Goal: Task Accomplishment & Management: Complete application form

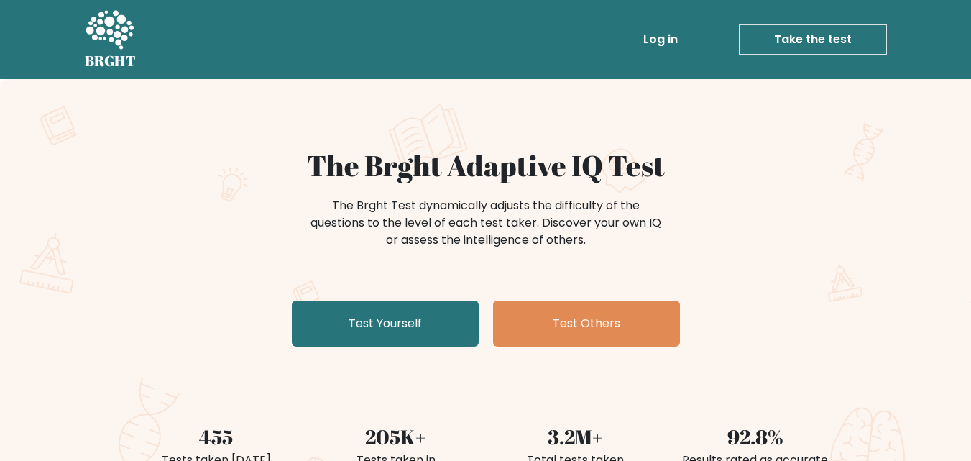
click at [662, 42] on link "Log in" at bounding box center [660, 39] width 46 height 29
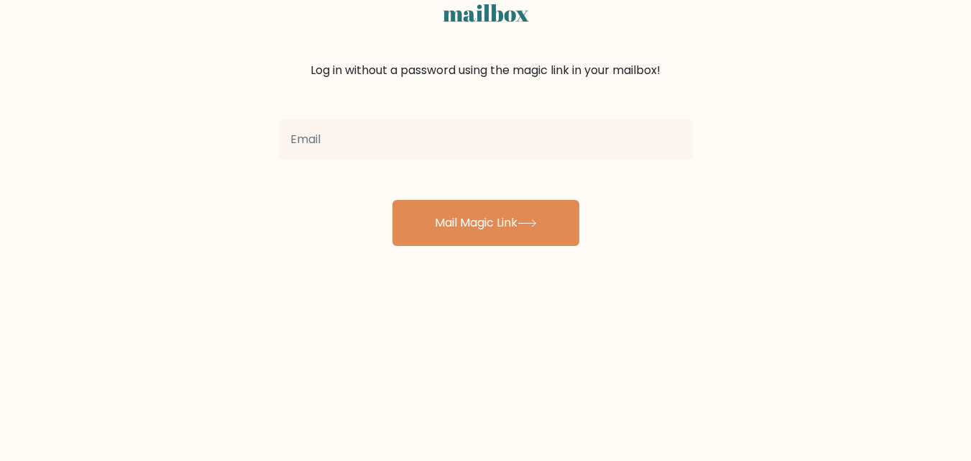
scroll to position [35, 0]
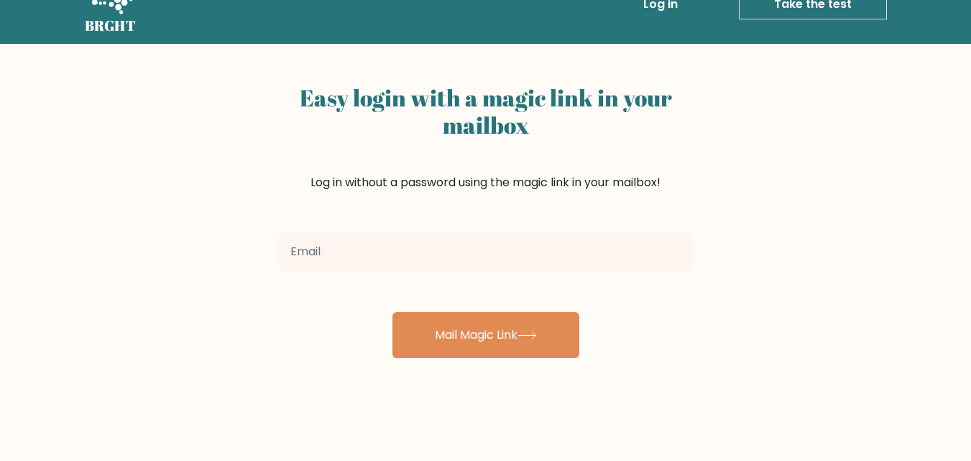
click at [480, 254] on input "email" at bounding box center [486, 251] width 414 height 40
click at [537, 252] on input "email" at bounding box center [486, 251] width 414 height 40
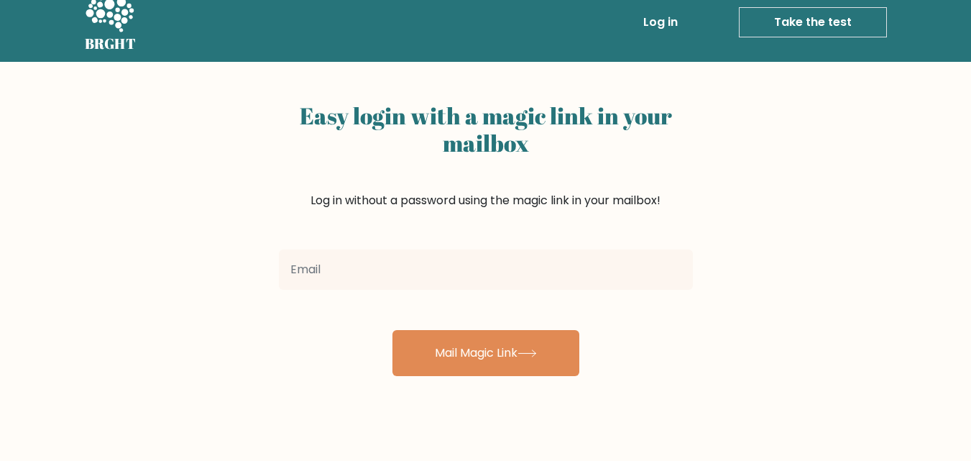
scroll to position [0, 0]
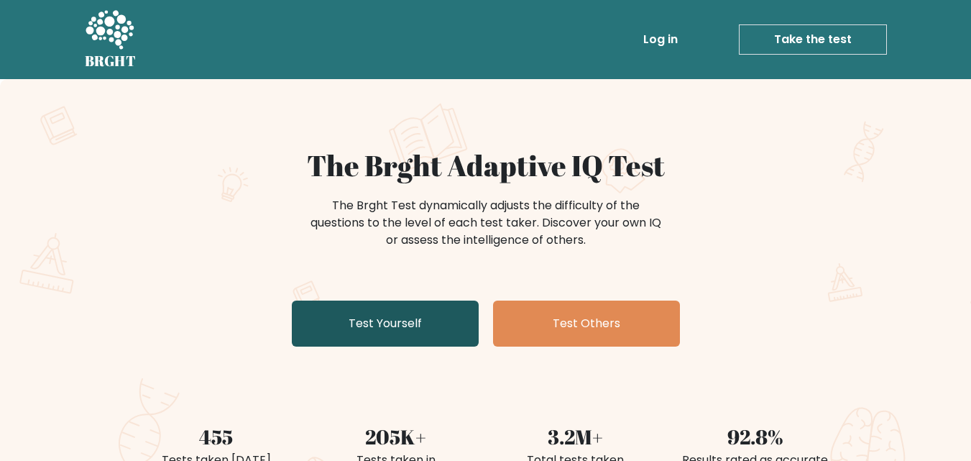
click at [388, 331] on link "Test Yourself" at bounding box center [385, 323] width 187 height 46
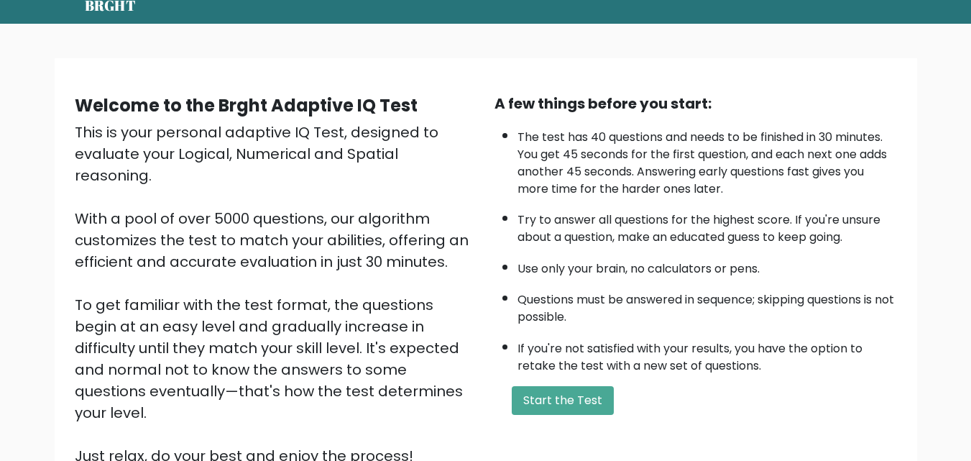
scroll to position [54, 0]
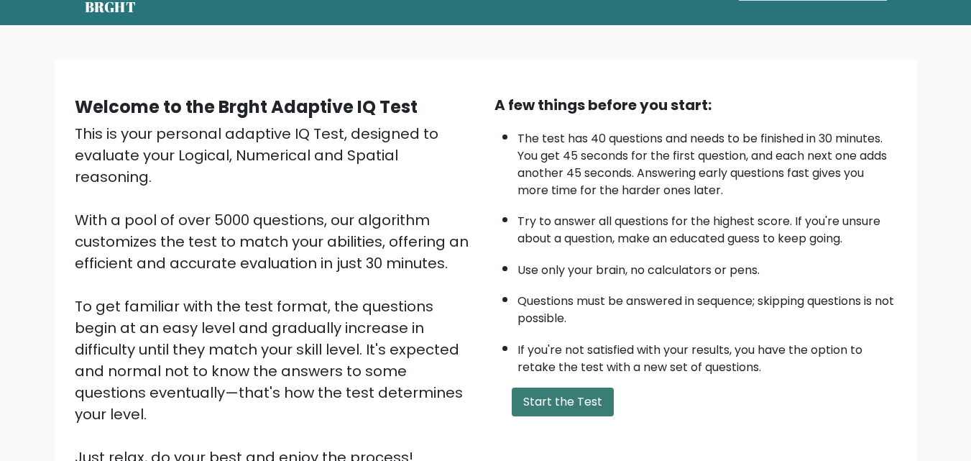
click at [598, 397] on button "Start the Test" at bounding box center [563, 401] width 102 height 29
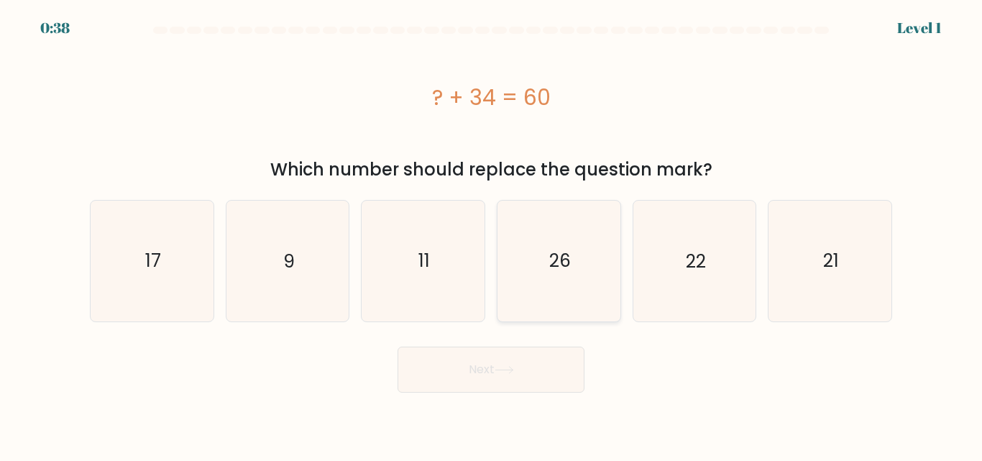
click at [585, 256] on icon "26" at bounding box center [559, 260] width 120 height 120
click at [492, 234] on input "d. 26" at bounding box center [491, 233] width 1 height 4
radio input "true"
click at [550, 384] on button "Next" at bounding box center [490, 369] width 187 height 46
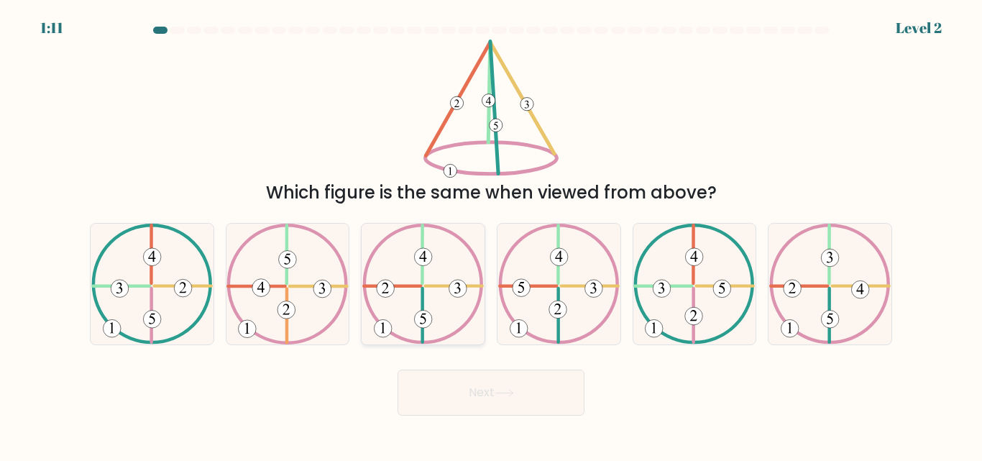
click at [427, 283] on icon at bounding box center [422, 283] width 121 height 120
click at [491, 234] on input "c." at bounding box center [491, 233] width 1 height 4
radio input "true"
click at [502, 395] on icon at bounding box center [503, 393] width 19 height 8
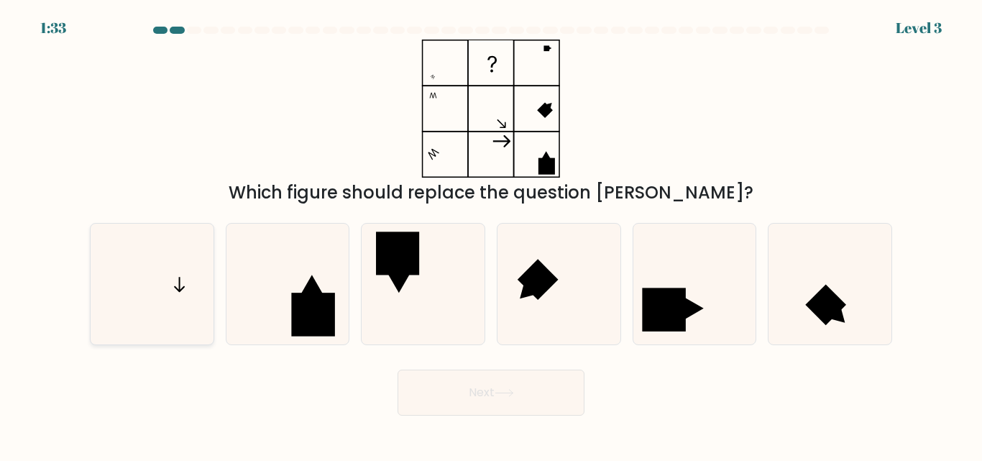
click at [178, 289] on icon at bounding box center [152, 283] width 120 height 120
click at [491, 234] on input "a." at bounding box center [491, 233] width 1 height 4
radio input "true"
click at [522, 396] on button "Next" at bounding box center [490, 392] width 187 height 46
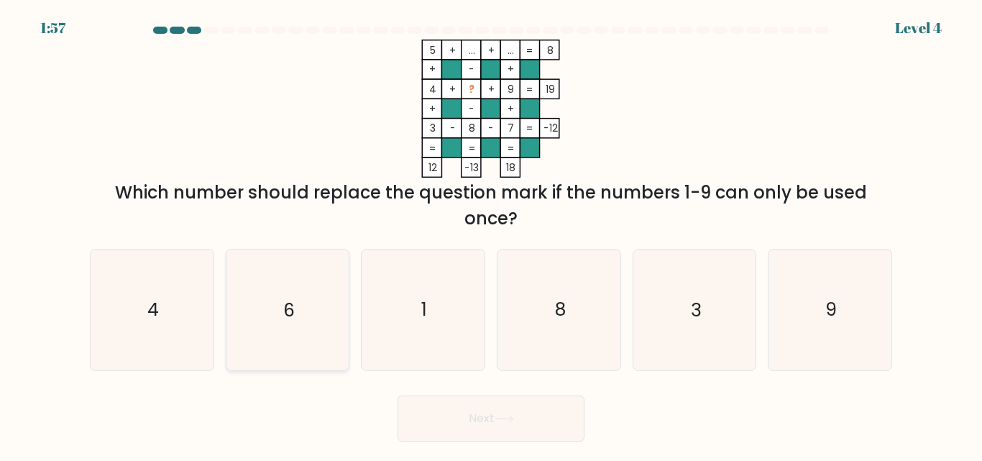
click at [304, 313] on icon "6" at bounding box center [287, 309] width 120 height 120
click at [491, 234] on input "b. 6" at bounding box center [491, 233] width 1 height 4
radio input "true"
click at [532, 433] on button "Next" at bounding box center [490, 418] width 187 height 46
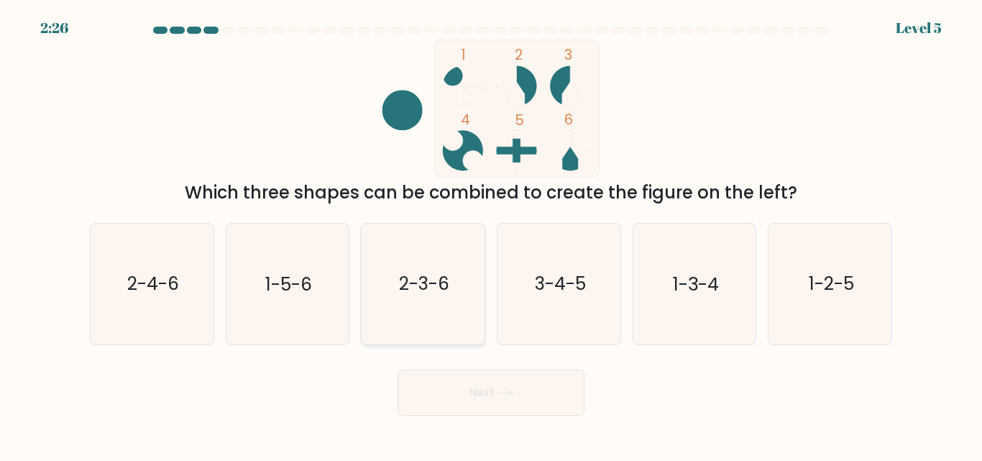
click at [433, 283] on text "2-3-6" at bounding box center [424, 284] width 50 height 25
click at [491, 234] on input "c. 2-3-6" at bounding box center [491, 233] width 1 height 4
radio input "true"
click at [508, 405] on button "Next" at bounding box center [490, 392] width 187 height 46
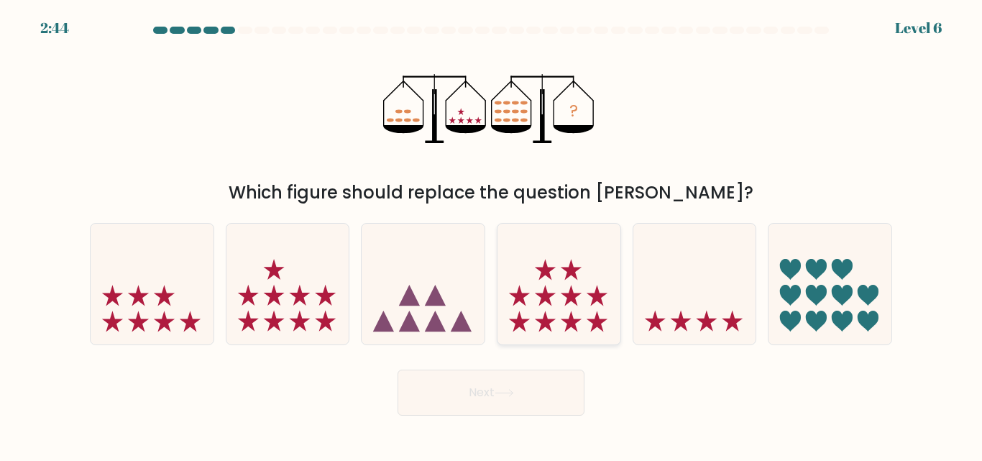
click at [545, 285] on icon at bounding box center [558, 283] width 123 height 101
click at [492, 234] on input "d." at bounding box center [491, 233] width 1 height 4
radio input "true"
click at [524, 404] on button "Next" at bounding box center [490, 392] width 187 height 46
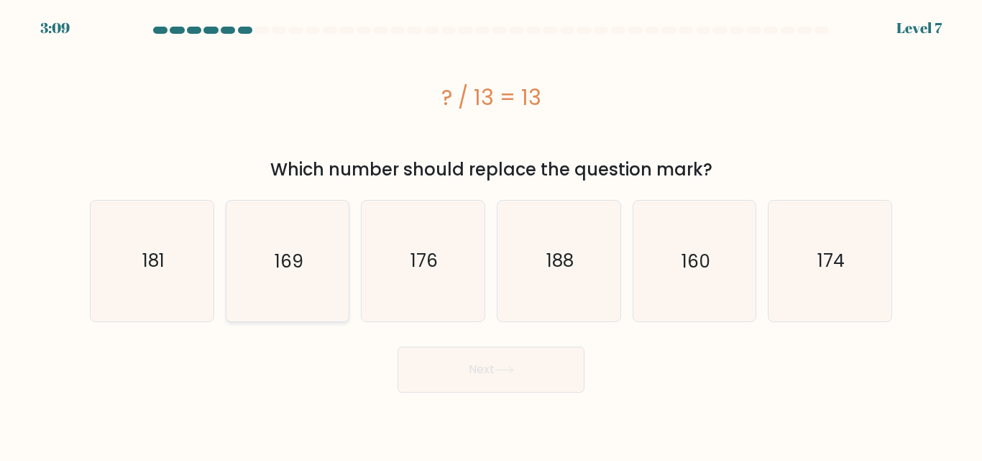
click at [326, 243] on icon "169" at bounding box center [287, 260] width 120 height 120
click at [491, 234] on input "b. 169" at bounding box center [491, 233] width 1 height 4
radio input "true"
click at [545, 388] on button "Next" at bounding box center [490, 369] width 187 height 46
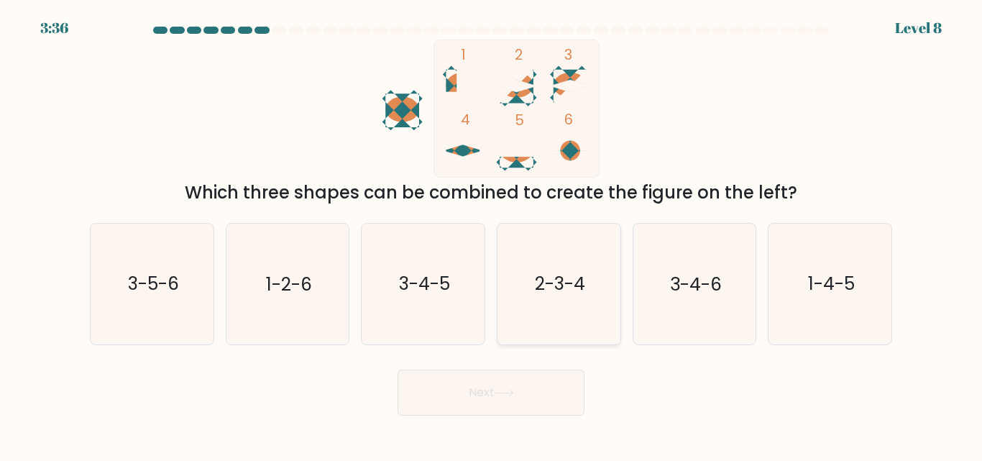
click at [574, 282] on text "2-3-4" at bounding box center [560, 284] width 50 height 25
click at [492, 234] on input "d. 2-3-4" at bounding box center [491, 233] width 1 height 4
radio input "true"
click at [513, 405] on button "Next" at bounding box center [490, 392] width 187 height 46
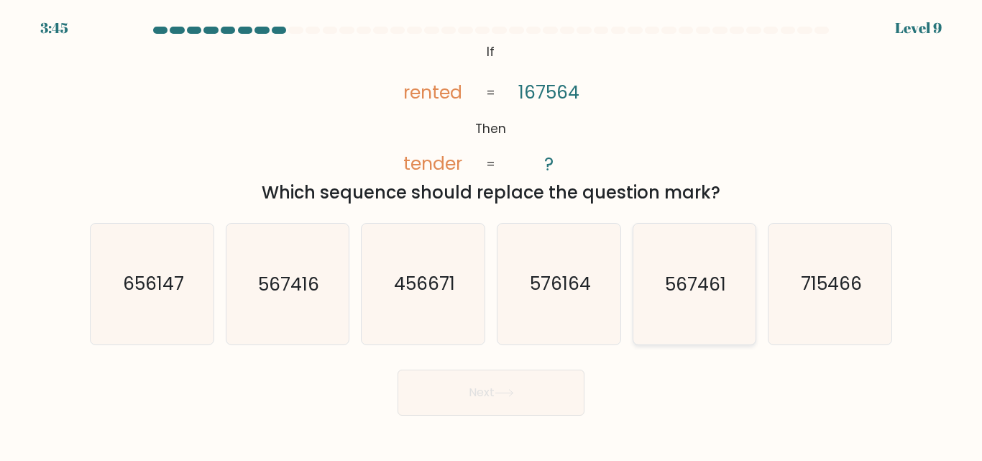
click at [711, 284] on text "567461" at bounding box center [695, 284] width 61 height 25
click at [492, 234] on input "e. 567461" at bounding box center [491, 233] width 1 height 4
radio input "true"
click at [514, 396] on icon at bounding box center [503, 393] width 19 height 8
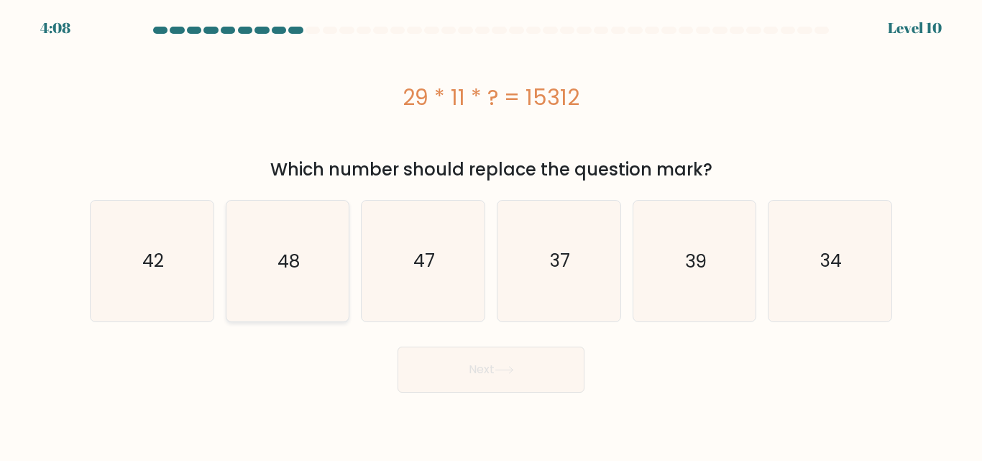
click at [304, 246] on icon "48" at bounding box center [287, 260] width 120 height 120
click at [491, 234] on input "b. 48" at bounding box center [491, 233] width 1 height 4
radio input "true"
click at [492, 349] on button "Next" at bounding box center [490, 369] width 187 height 46
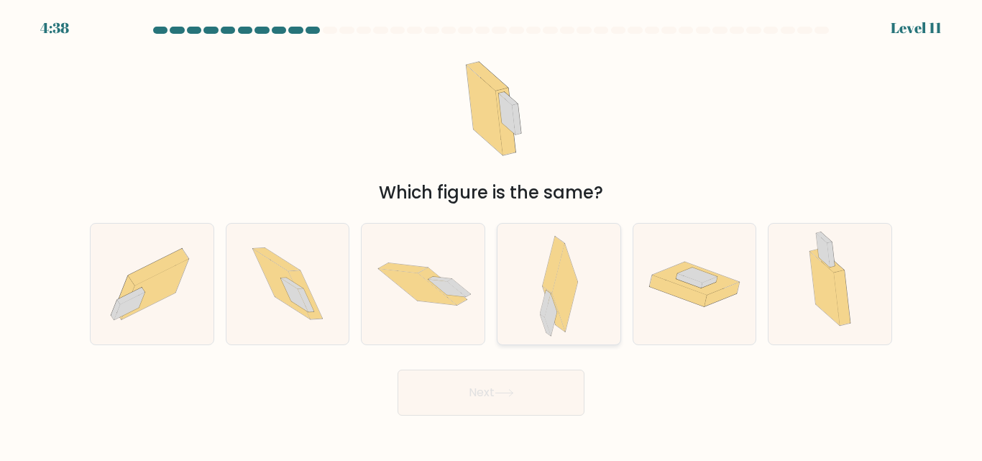
click at [574, 290] on icon at bounding box center [564, 288] width 25 height 88
click at [492, 234] on input "d." at bounding box center [491, 233] width 1 height 4
radio input "true"
click at [505, 417] on body "4:38 Level 11" at bounding box center [491, 230] width 982 height 461
click at [514, 400] on button "Next" at bounding box center [490, 392] width 187 height 46
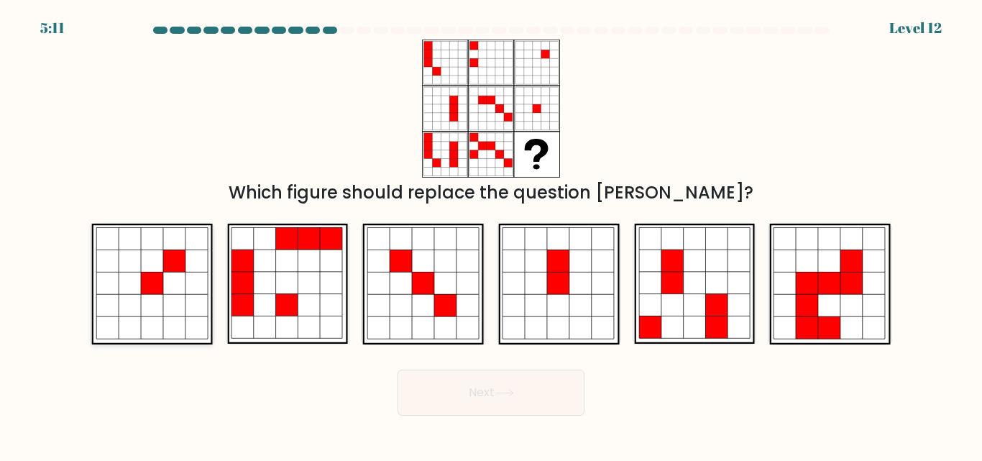
click at [148, 279] on icon at bounding box center [152, 283] width 22 height 22
click at [491, 234] on input "a." at bounding box center [491, 233] width 1 height 4
radio input "true"
click at [502, 400] on button "Next" at bounding box center [490, 392] width 187 height 46
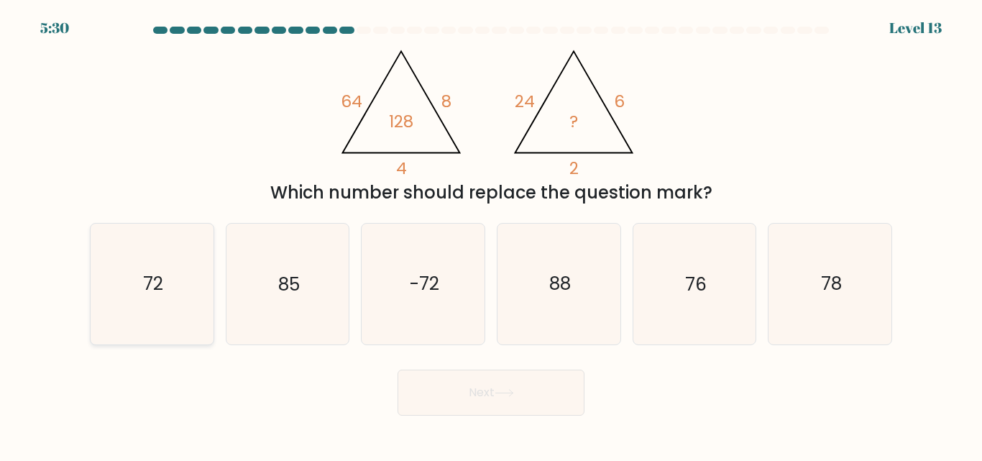
click at [149, 287] on text "72" at bounding box center [153, 284] width 20 height 25
click at [491, 234] on input "a. 72" at bounding box center [491, 233] width 1 height 4
radio input "true"
click at [515, 383] on button "Next" at bounding box center [490, 392] width 187 height 46
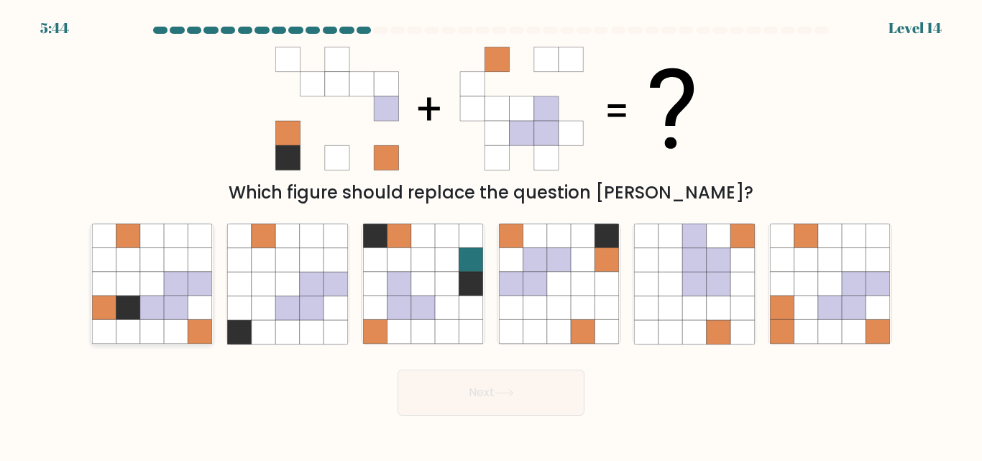
click at [142, 309] on icon at bounding box center [152, 308] width 24 height 24
click at [491, 234] on input "a." at bounding box center [491, 233] width 1 height 4
radio input "true"
click at [543, 402] on button "Next" at bounding box center [490, 392] width 187 height 46
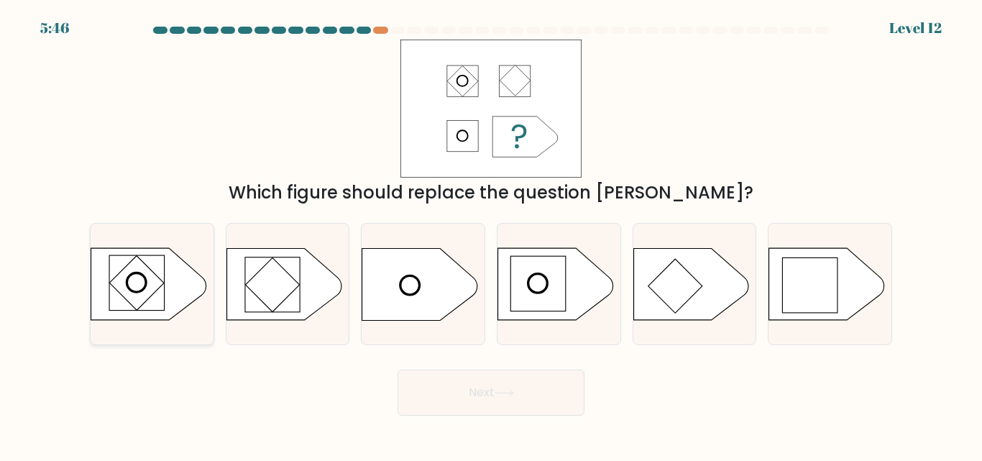
click at [160, 295] on rect at bounding box center [136, 282] width 55 height 55
click at [491, 234] on input "a." at bounding box center [491, 233] width 1 height 4
radio input "true"
click at [503, 398] on button "Next" at bounding box center [490, 392] width 187 height 46
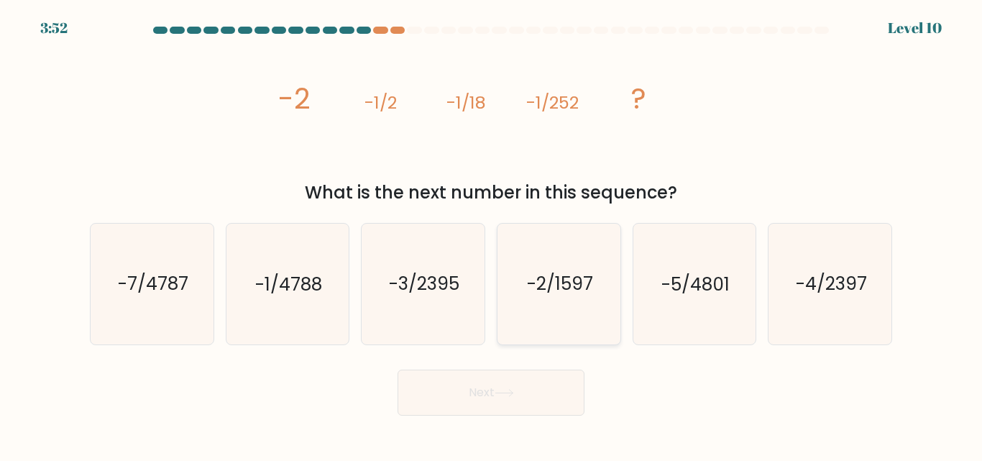
click at [542, 288] on text "-2/1597" at bounding box center [560, 284] width 66 height 25
click at [492, 234] on input "d. -2/1597" at bounding box center [491, 233] width 1 height 4
radio input "true"
click at [512, 400] on button "Next" at bounding box center [490, 392] width 187 height 46
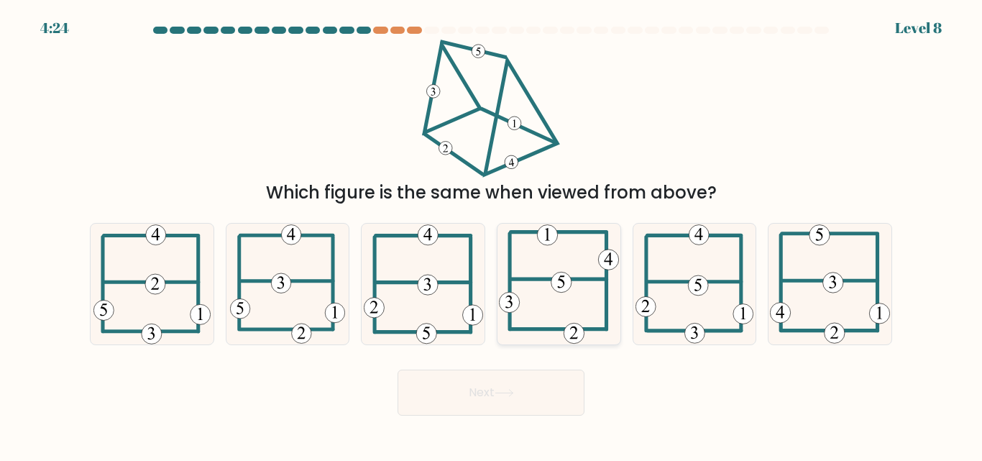
click at [563, 333] on 716 at bounding box center [573, 333] width 20 height 20
click at [492, 234] on input "d." at bounding box center [491, 233] width 1 height 4
radio input "true"
click at [553, 435] on body "4:23 Level 8" at bounding box center [491, 230] width 982 height 461
click at [555, 382] on button "Next" at bounding box center [490, 392] width 187 height 46
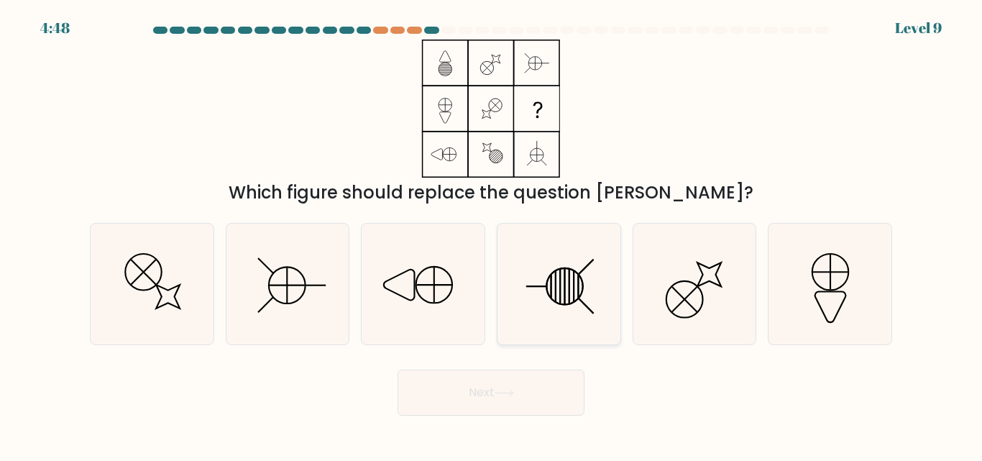
click at [551, 305] on icon at bounding box center [559, 283] width 120 height 120
click at [492, 234] on input "d." at bounding box center [491, 233] width 1 height 4
radio input "true"
click at [543, 396] on button "Next" at bounding box center [490, 392] width 187 height 46
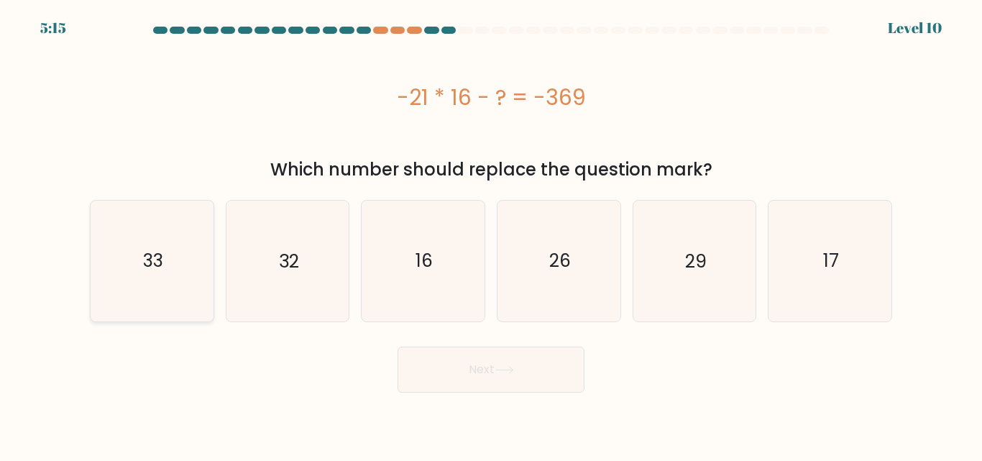
click at [138, 259] on icon "33" at bounding box center [152, 260] width 120 height 120
click at [491, 234] on input "a. 33" at bounding box center [491, 233] width 1 height 4
radio input "true"
click at [453, 375] on button "Next" at bounding box center [490, 369] width 187 height 46
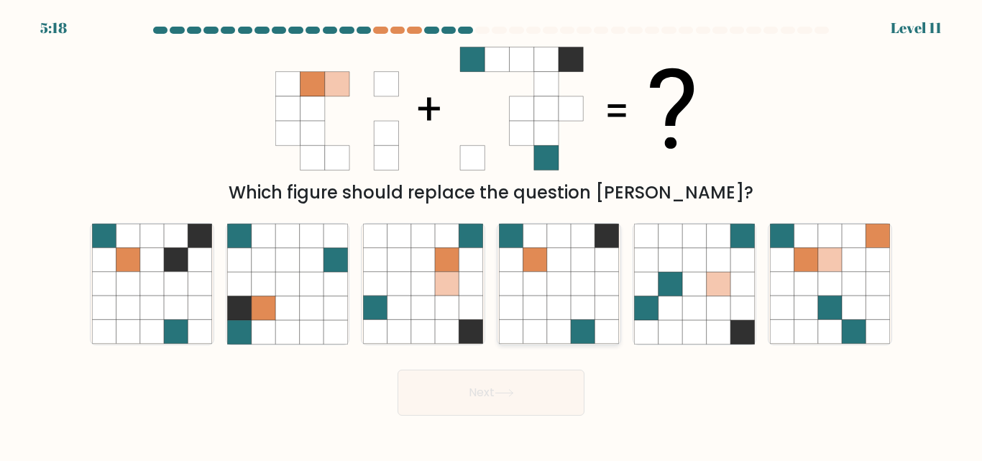
click at [603, 297] on icon at bounding box center [606, 308] width 24 height 24
click at [492, 234] on input "d." at bounding box center [491, 233] width 1 height 4
radio input "true"
click at [540, 400] on button "Next" at bounding box center [490, 392] width 187 height 46
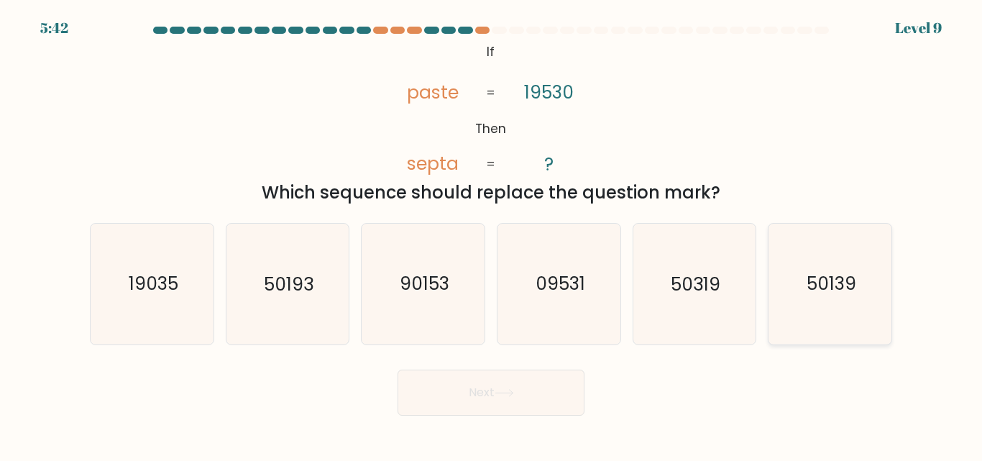
click at [817, 283] on text "50139" at bounding box center [831, 284] width 50 height 25
click at [492, 234] on input "f. 50139" at bounding box center [491, 233] width 1 height 4
radio input "true"
click at [542, 379] on button "Next" at bounding box center [490, 392] width 187 height 46
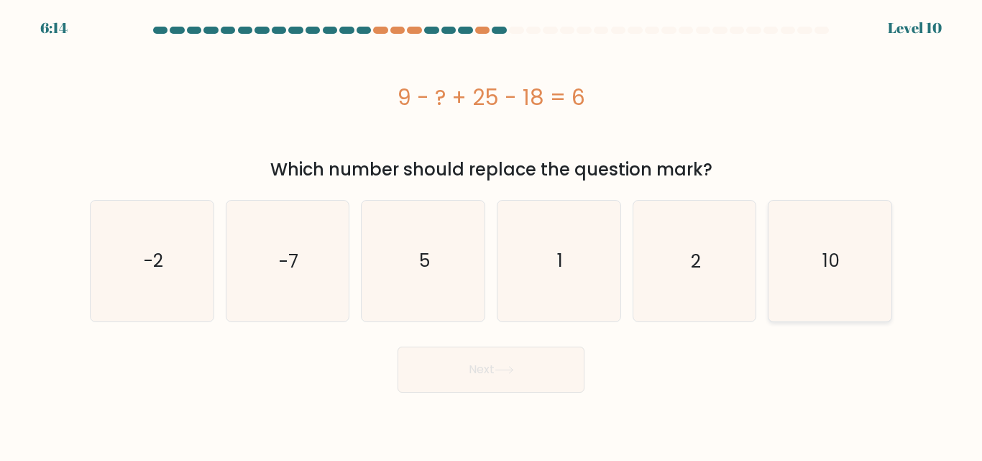
drag, startPoint x: 805, startPoint y: 275, endPoint x: 780, endPoint y: 282, distance: 26.0
click at [804, 275] on icon "10" at bounding box center [830, 260] width 120 height 120
click at [492, 234] on input "f. 10" at bounding box center [491, 233] width 1 height 4
radio input "true"
click at [532, 388] on button "Next" at bounding box center [490, 369] width 187 height 46
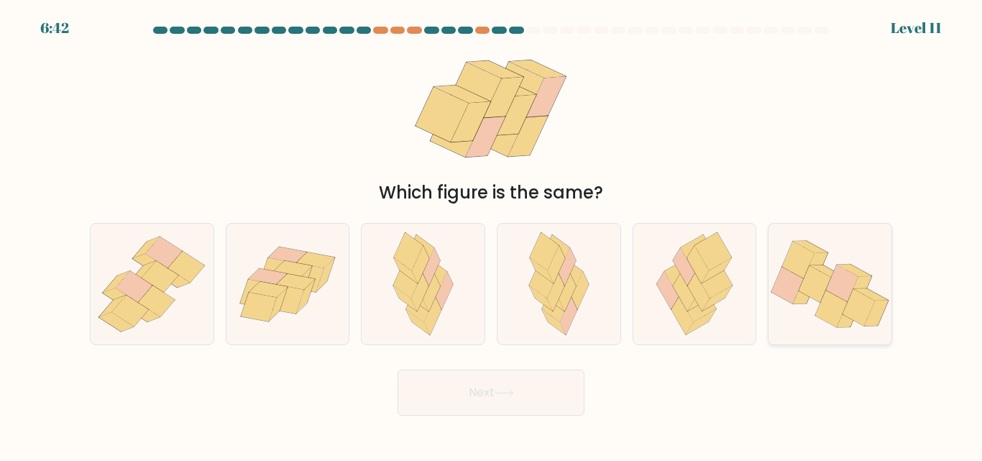
click at [826, 273] on icon at bounding box center [827, 271] width 34 height 12
click at [492, 234] on input "f." at bounding box center [491, 233] width 1 height 4
radio input "true"
click at [520, 406] on button "Next" at bounding box center [490, 392] width 187 height 46
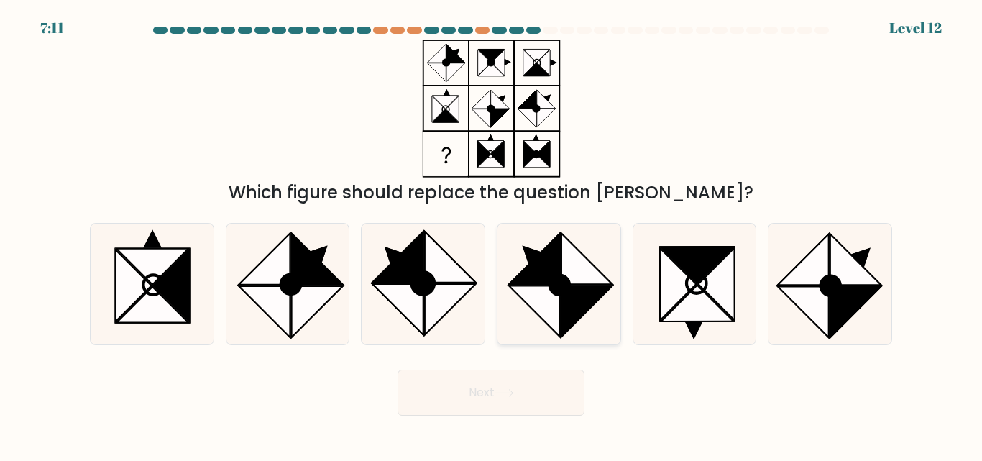
click at [555, 279] on circle at bounding box center [559, 286] width 28 height 28
click at [492, 234] on input "d." at bounding box center [491, 233] width 1 height 4
radio input "true"
click at [510, 387] on button "Next" at bounding box center [490, 392] width 187 height 46
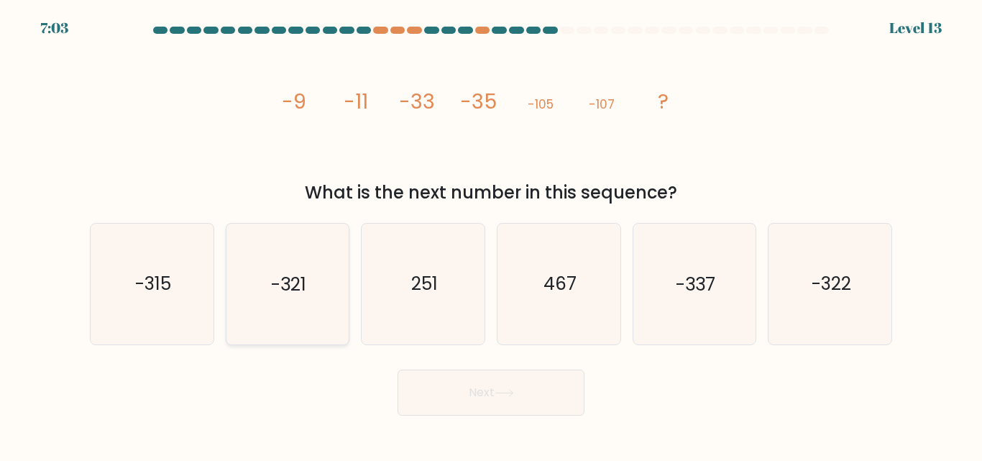
click at [312, 284] on icon "-321" at bounding box center [287, 283] width 120 height 120
click at [491, 234] on input "b. -321" at bounding box center [491, 233] width 1 height 4
radio input "true"
click at [492, 364] on div "Next" at bounding box center [490, 388] width 819 height 53
drag, startPoint x: 835, startPoint y: 300, endPoint x: 815, endPoint y: 305, distance: 20.7
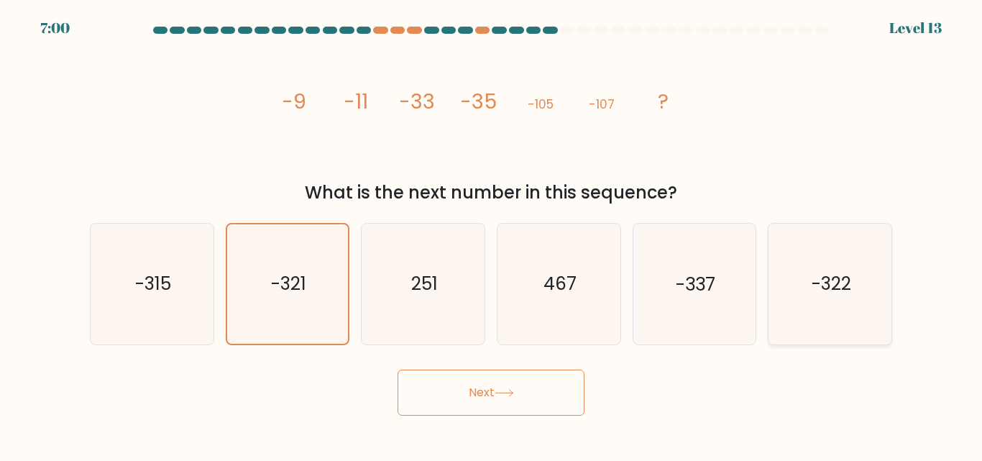
click at [836, 300] on icon "-322" at bounding box center [830, 283] width 120 height 120
click at [492, 234] on input "f. -322" at bounding box center [491, 233] width 1 height 4
radio input "true"
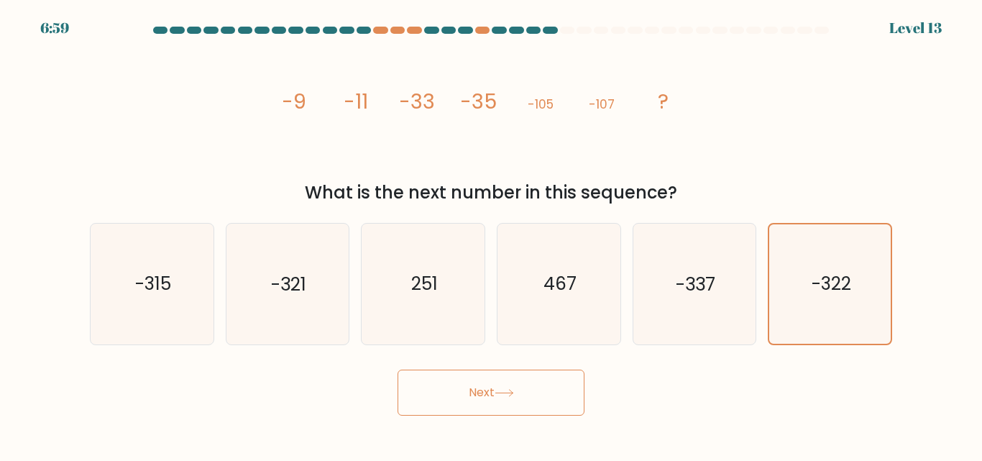
click at [543, 392] on button "Next" at bounding box center [490, 392] width 187 height 46
click at [512, 403] on button "Next" at bounding box center [490, 392] width 187 height 46
click at [481, 412] on button "Next" at bounding box center [490, 392] width 187 height 46
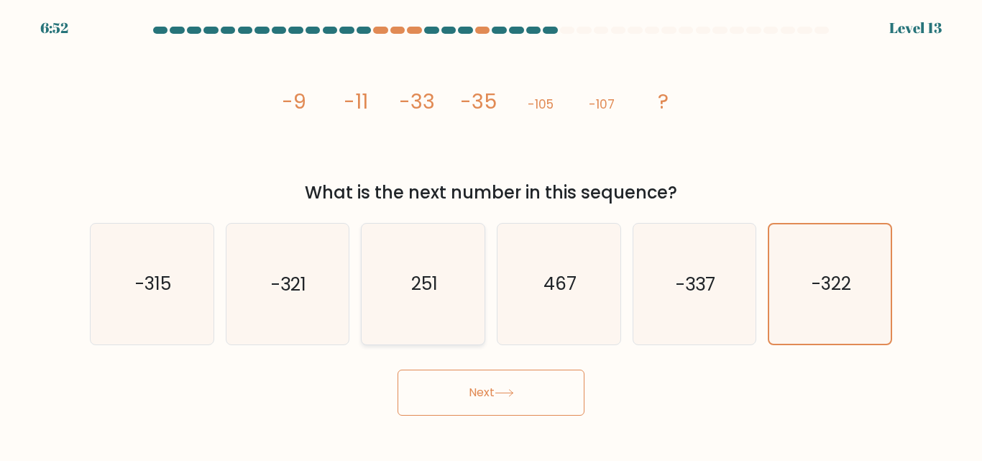
click at [361, 273] on div "251" at bounding box center [423, 283] width 124 height 121
click at [491, 234] on input "c. 251" at bounding box center [491, 233] width 1 height 4
radio input "true"
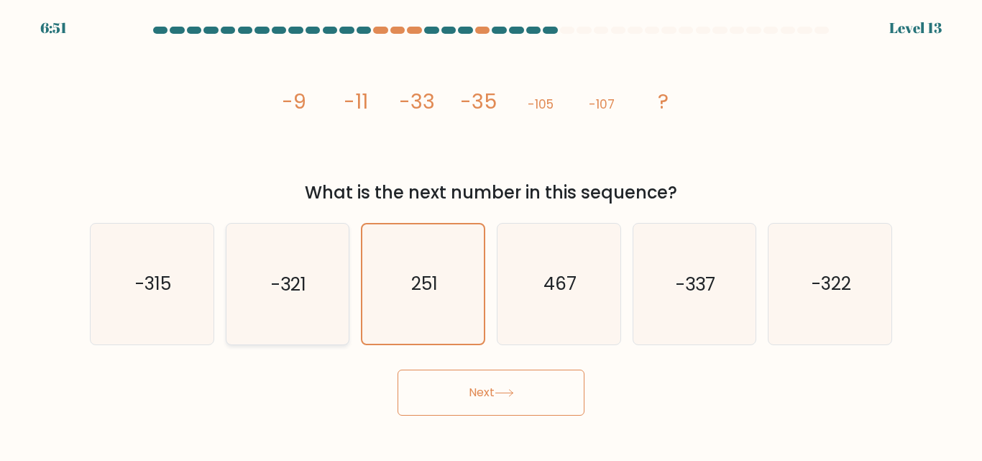
click at [319, 290] on icon "-321" at bounding box center [287, 283] width 120 height 120
click at [491, 234] on input "b. -321" at bounding box center [491, 233] width 1 height 4
radio input "true"
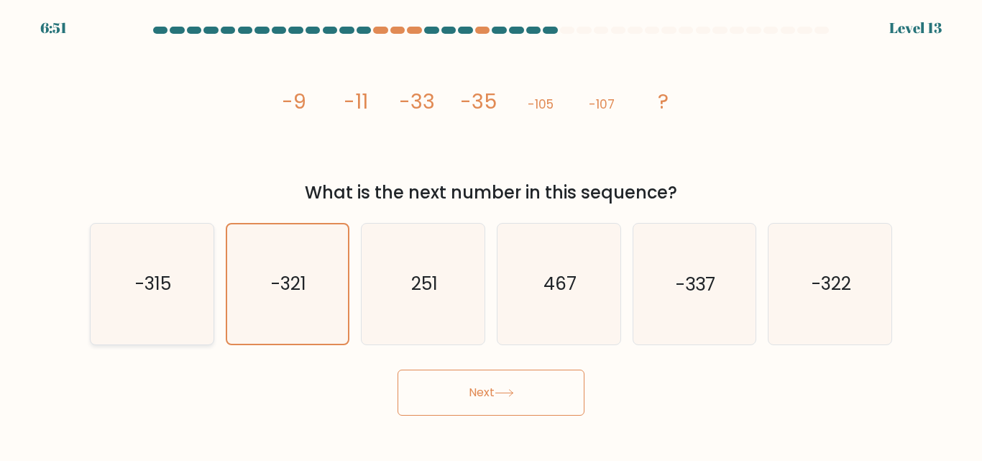
click at [199, 289] on icon "-315" at bounding box center [152, 283] width 120 height 120
click at [491, 234] on input "a. -315" at bounding box center [491, 233] width 1 height 4
radio input "true"
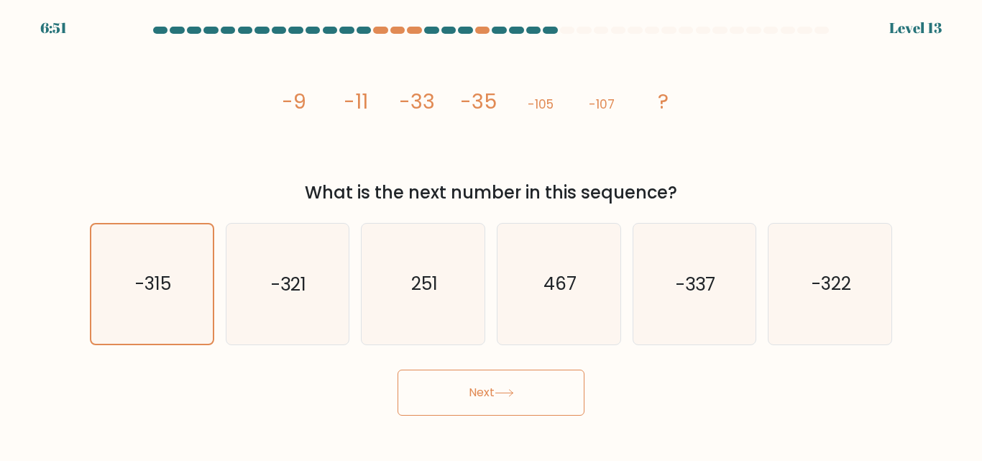
click at [537, 418] on body "6:51 Level 13" at bounding box center [491, 230] width 982 height 461
click at [526, 405] on button "Next" at bounding box center [490, 392] width 187 height 46
click at [500, 397] on button "Next" at bounding box center [490, 392] width 187 height 46
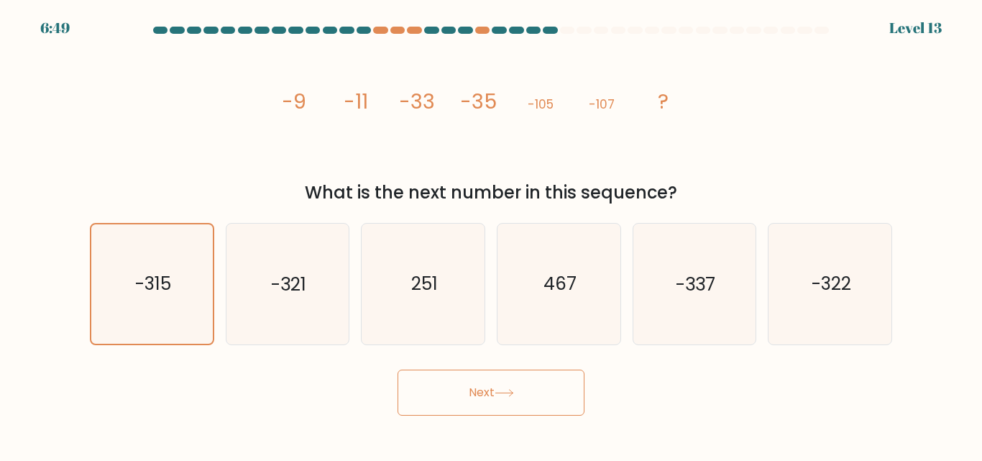
click at [500, 397] on button "Next" at bounding box center [490, 392] width 187 height 46
click at [412, 244] on icon "251" at bounding box center [423, 283] width 120 height 120
click at [491, 234] on input "c. 251" at bounding box center [491, 233] width 1 height 4
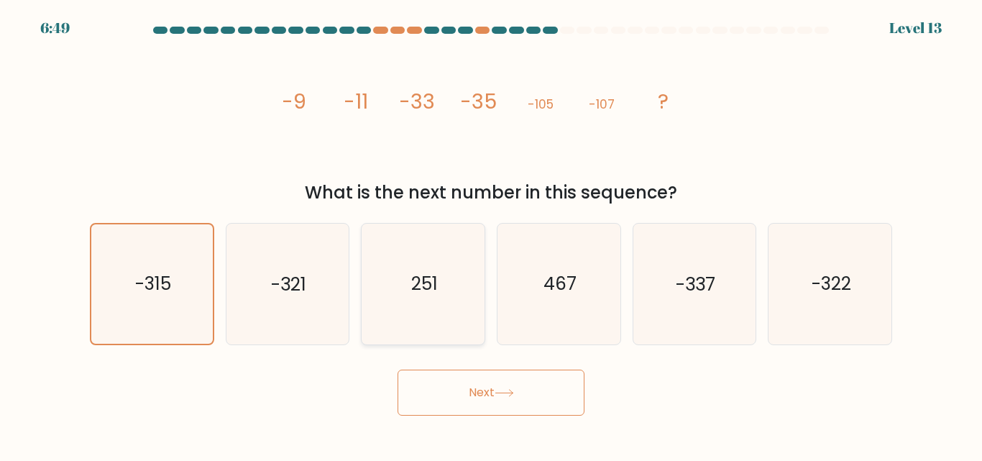
radio input "true"
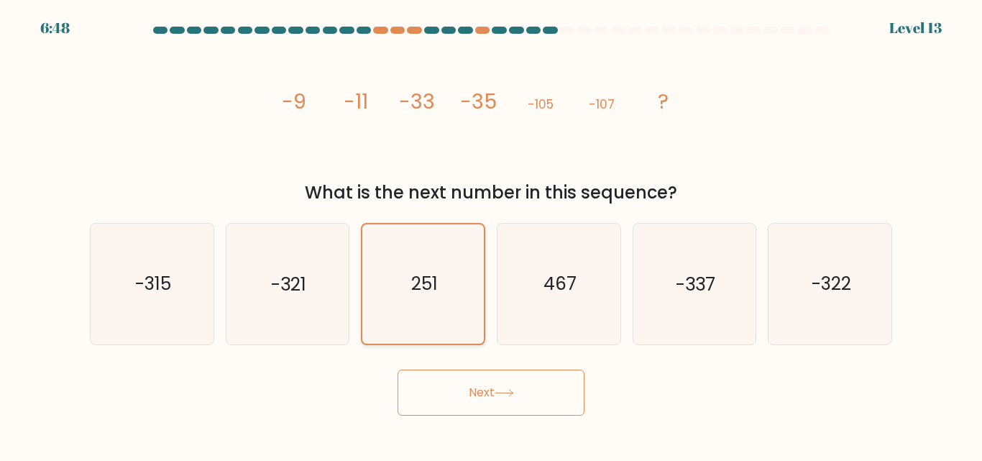
drag, startPoint x: 389, startPoint y: 303, endPoint x: 364, endPoint y: 303, distance: 24.4
click at [385, 303] on icon "251" at bounding box center [423, 283] width 119 height 119
click at [491, 234] on input "c. 251" at bounding box center [491, 233] width 1 height 4
click at [343, 297] on icon "-321" at bounding box center [287, 283] width 120 height 120
click at [491, 234] on input "b. -321" at bounding box center [491, 233] width 1 height 4
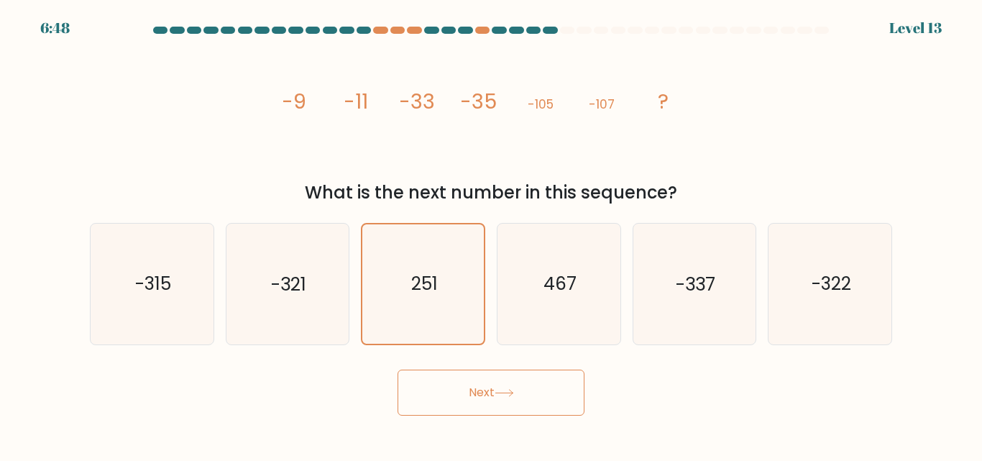
radio input "true"
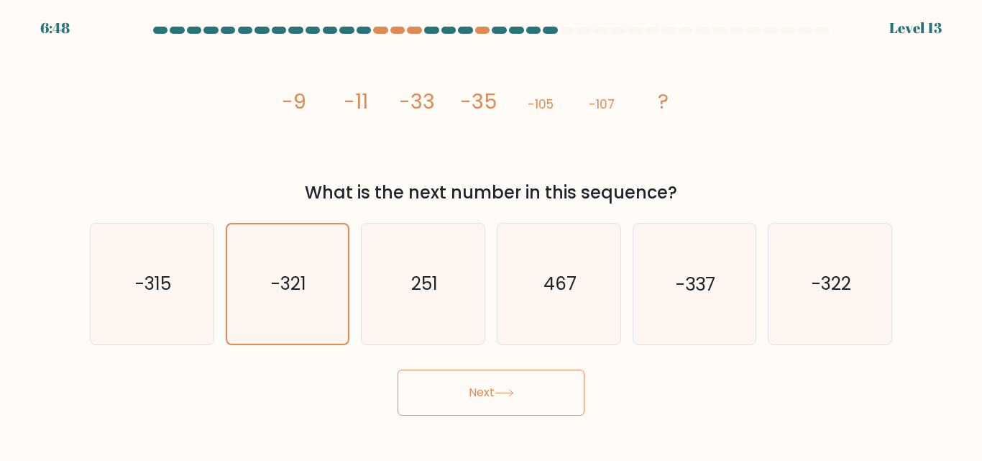
click at [543, 397] on button "Next" at bounding box center [490, 392] width 187 height 46
drag, startPoint x: 543, startPoint y: 397, endPoint x: 396, endPoint y: 205, distance: 241.9
click at [535, 396] on button "Next" at bounding box center [490, 392] width 187 height 46
click at [384, 189] on div "What is the next number in this sequence?" at bounding box center [490, 193] width 785 height 26
click at [425, 250] on icon "251" at bounding box center [423, 283] width 120 height 120
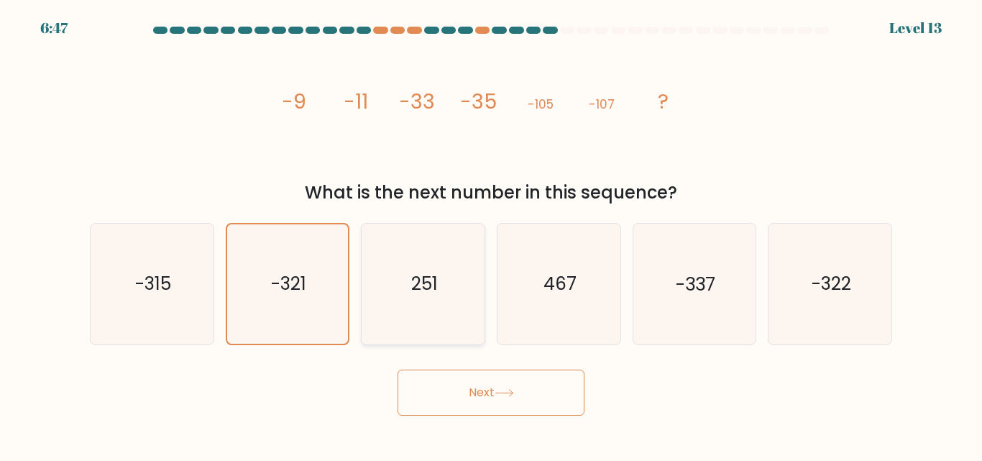
click at [491, 234] on input "c. 251" at bounding box center [491, 233] width 1 height 4
radio input "true"
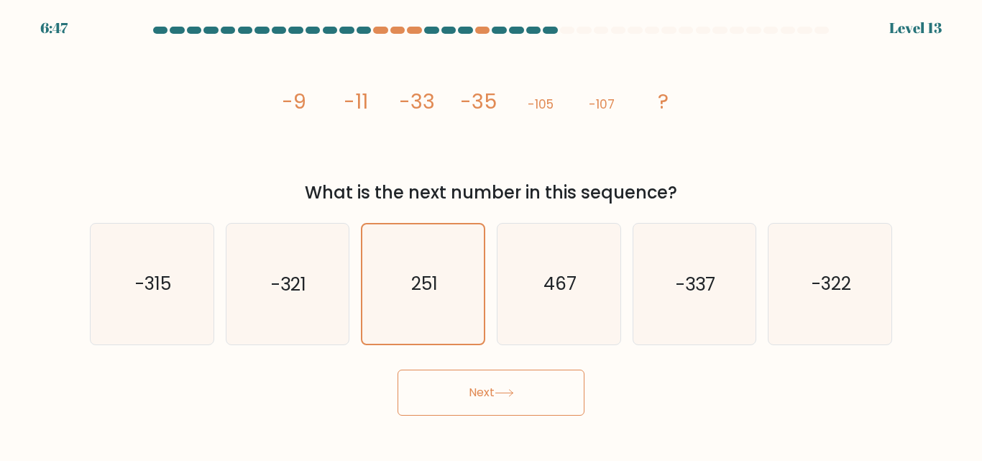
click at [489, 360] on form at bounding box center [491, 221] width 982 height 389
click at [494, 386] on button "Next" at bounding box center [490, 392] width 187 height 46
click at [498, 380] on button "Next" at bounding box center [490, 392] width 187 height 46
click at [557, 287] on text "467" at bounding box center [559, 284] width 33 height 25
click at [492, 234] on input "d. 467" at bounding box center [491, 233] width 1 height 4
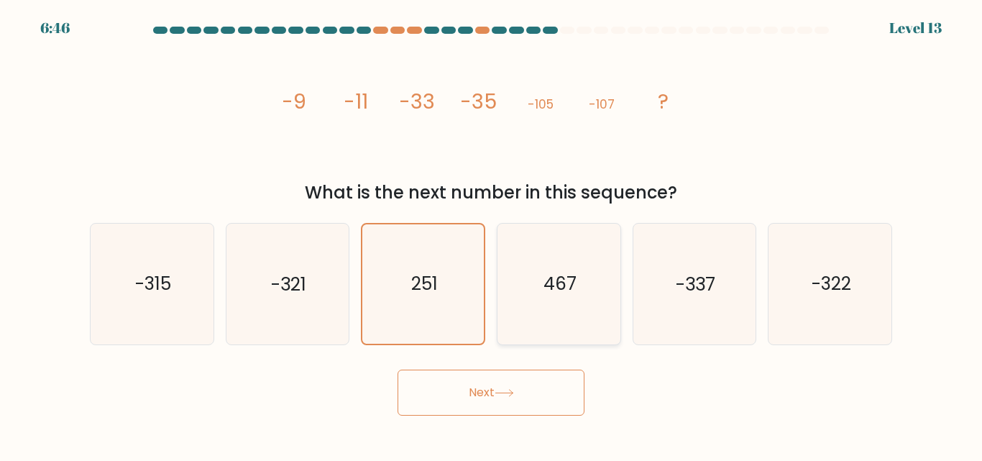
radio input "true"
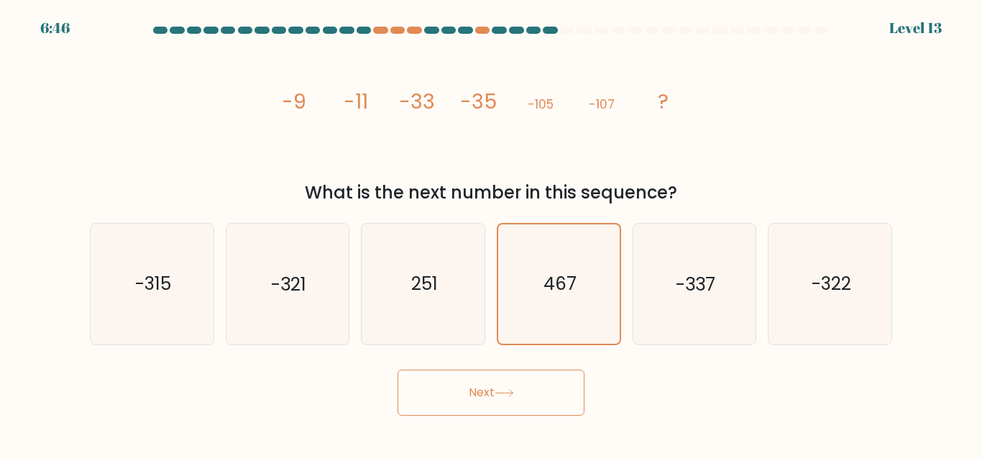
click at [534, 381] on button "Next" at bounding box center [490, 392] width 187 height 46
click at [536, 381] on button "Next" at bounding box center [490, 392] width 187 height 46
drag, startPoint x: 727, startPoint y: 292, endPoint x: 711, endPoint y: 300, distance: 18.3
click at [726, 292] on icon "-337" at bounding box center [694, 283] width 120 height 120
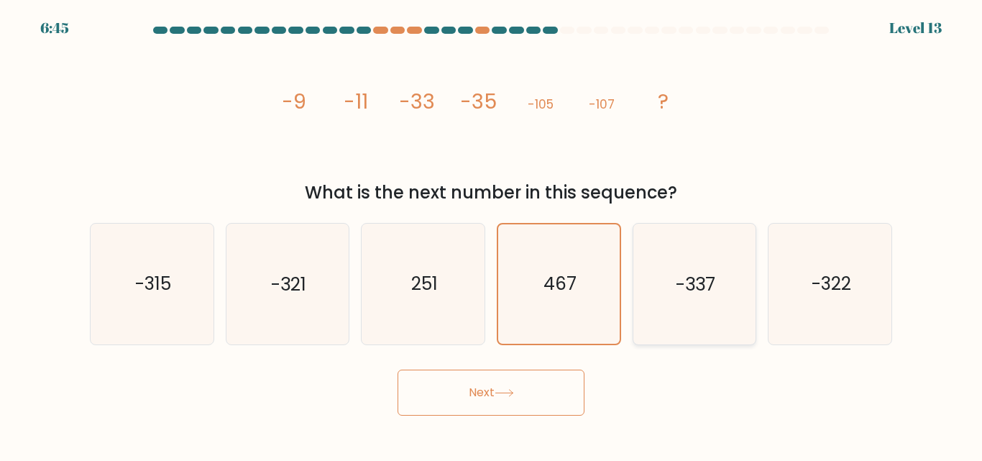
click at [492, 234] on input "e. -337" at bounding box center [491, 233] width 1 height 4
radio input "true"
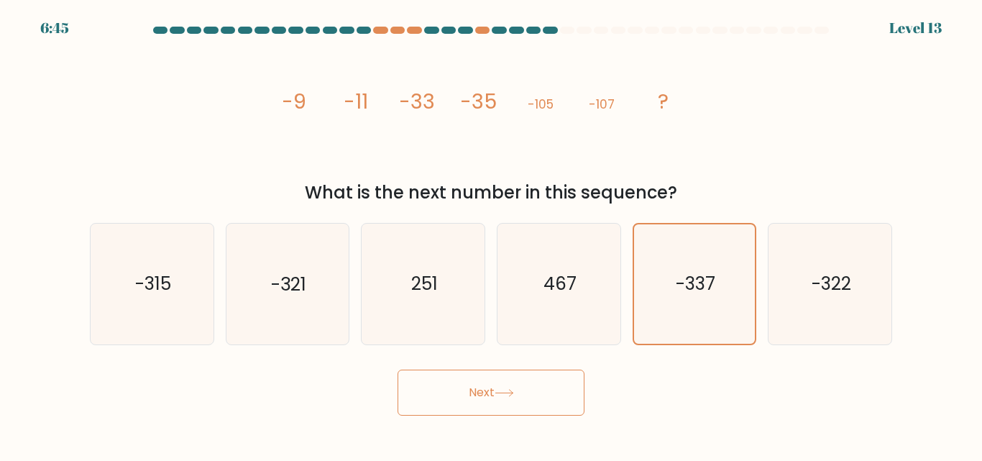
click at [555, 404] on button "Next" at bounding box center [490, 392] width 187 height 46
click at [552, 405] on button "Next" at bounding box center [490, 392] width 187 height 46
click at [551, 406] on button "Next" at bounding box center [490, 392] width 187 height 46
click at [397, 369] on button "Next" at bounding box center [490, 392] width 187 height 46
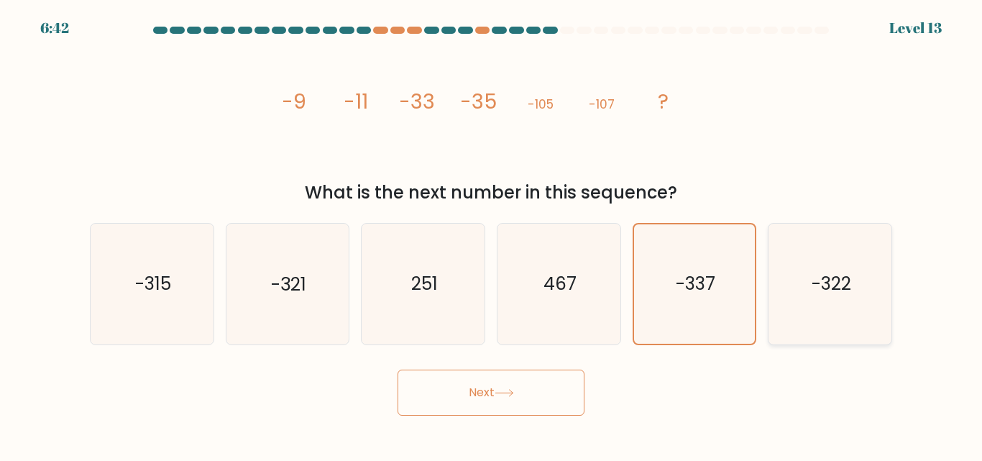
drag, startPoint x: 895, startPoint y: 267, endPoint x: 839, endPoint y: 300, distance: 64.7
click at [890, 272] on div "f. -322" at bounding box center [830, 283] width 136 height 121
click at [827, 305] on icon "-322" at bounding box center [830, 283] width 120 height 120
click at [492, 234] on input "f. -322" at bounding box center [491, 233] width 1 height 4
radio input "true"
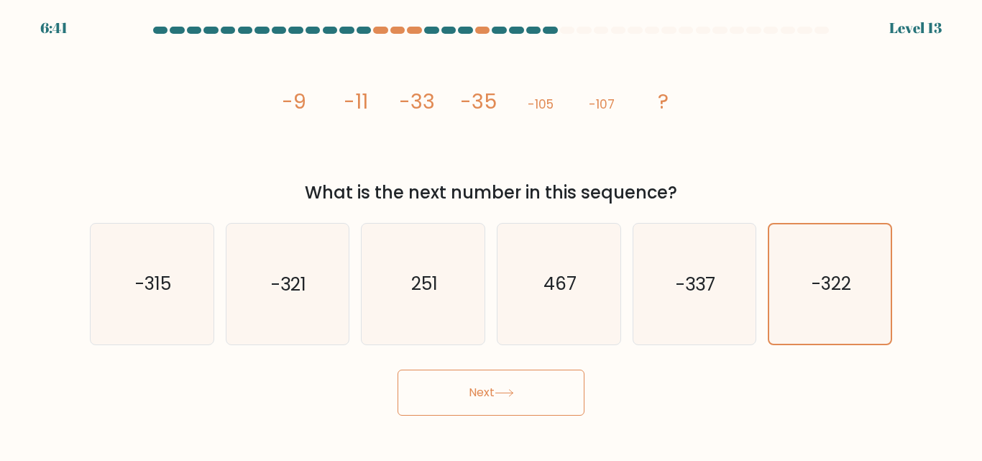
drag, startPoint x: 536, startPoint y: 384, endPoint x: 512, endPoint y: 396, distance: 27.3
click at [512, 396] on button "Next" at bounding box center [490, 392] width 187 height 46
drag, startPoint x: 512, startPoint y: 396, endPoint x: 540, endPoint y: 274, distance: 124.8
click at [512, 397] on button "Next" at bounding box center [490, 392] width 187 height 46
click at [752, 272] on icon "-337" at bounding box center [694, 283] width 120 height 120
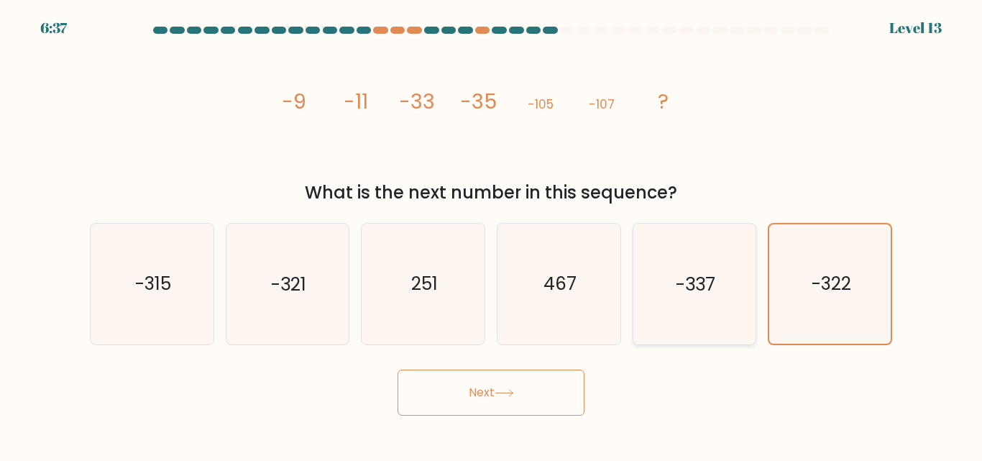
click at [492, 234] on input "e. -337" at bounding box center [491, 233] width 1 height 4
radio input "true"
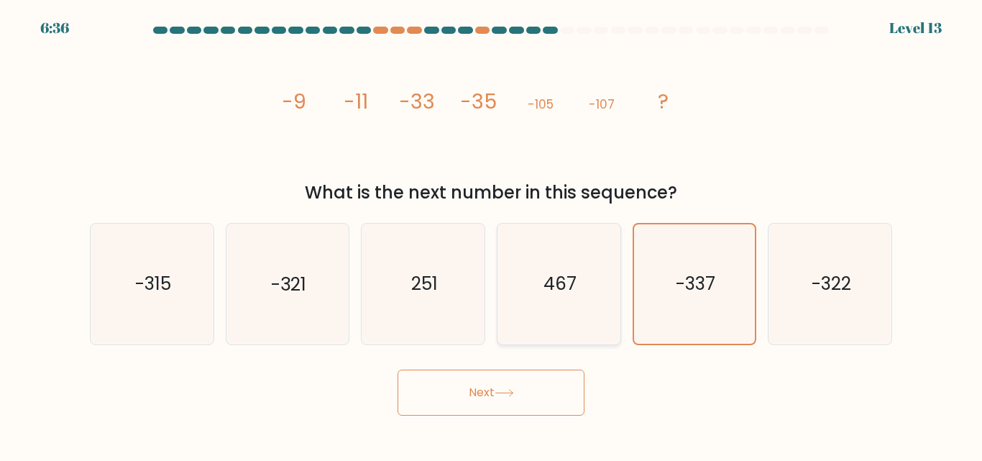
click at [583, 252] on icon "467" at bounding box center [559, 283] width 120 height 120
click at [492, 234] on input "d. 467" at bounding box center [491, 233] width 1 height 4
radio input "true"
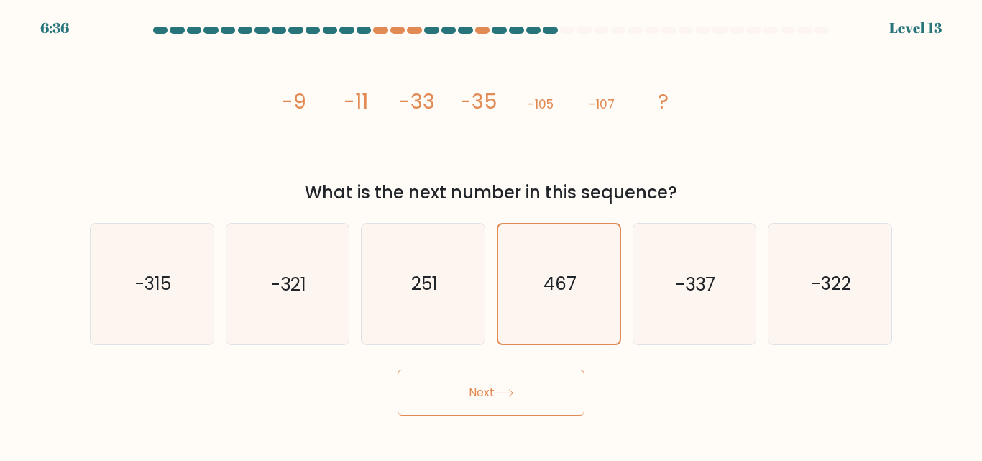
click at [535, 400] on button "Next" at bounding box center [490, 392] width 187 height 46
click at [440, 409] on button "Next" at bounding box center [490, 392] width 187 height 46
click at [497, 400] on button "Next" at bounding box center [490, 392] width 187 height 46
click at [816, 315] on icon "-322" at bounding box center [830, 283] width 120 height 120
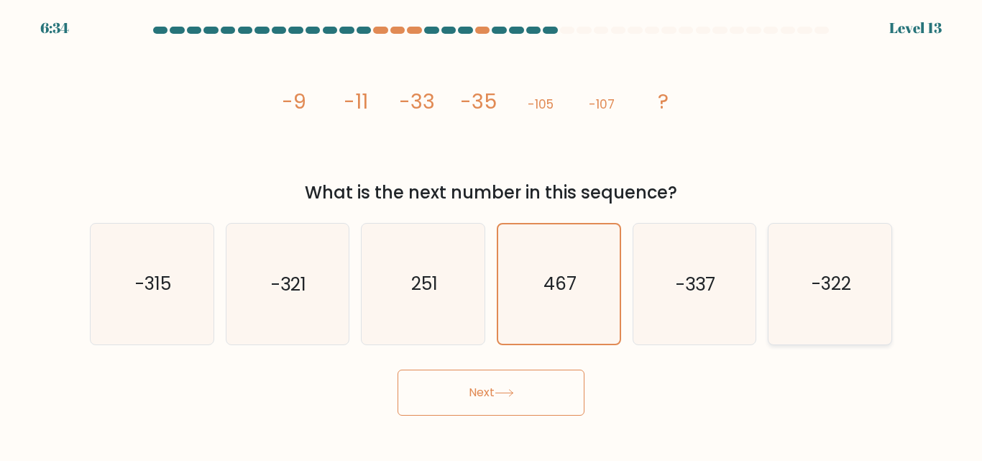
click at [492, 234] on input "f. -322" at bounding box center [491, 233] width 1 height 4
radio input "true"
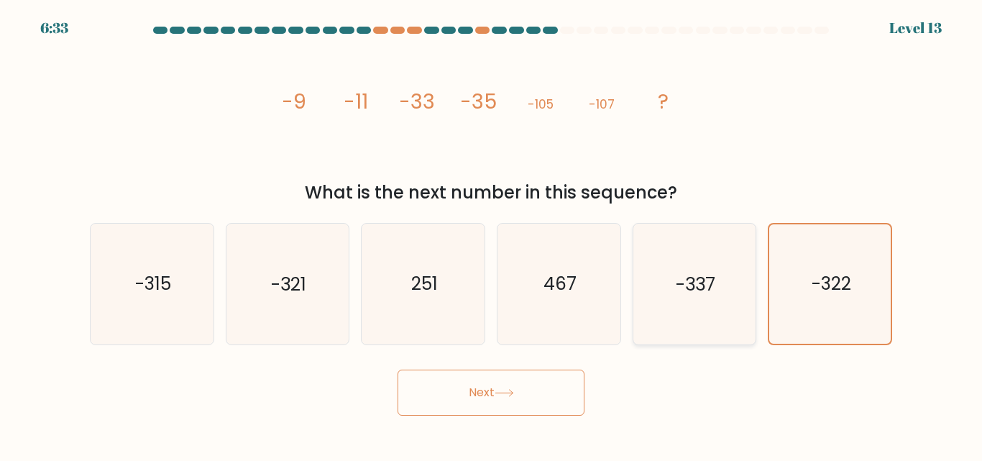
click at [719, 300] on icon "-337" at bounding box center [694, 283] width 120 height 120
click at [492, 234] on input "e. -337" at bounding box center [491, 233] width 1 height 4
radio input "true"
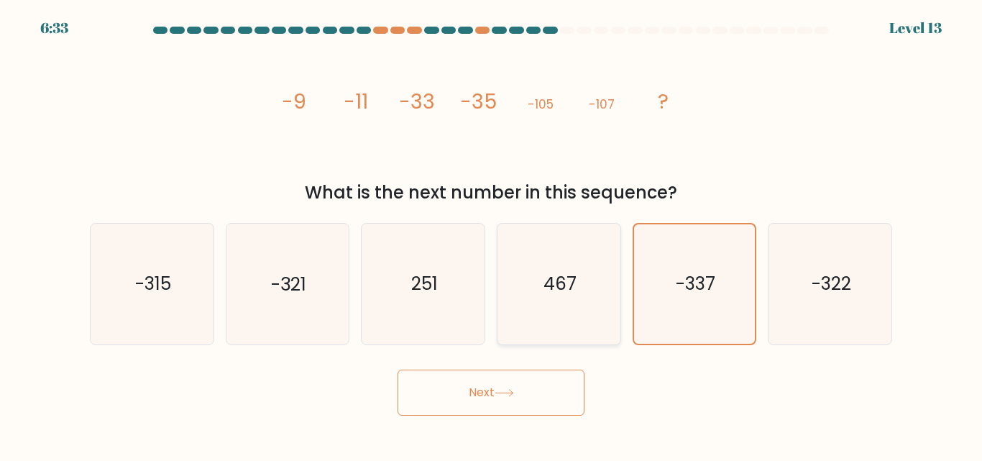
click at [503, 318] on icon "467" at bounding box center [559, 283] width 120 height 120
click at [492, 234] on input "d. 467" at bounding box center [491, 233] width 1 height 4
radio input "true"
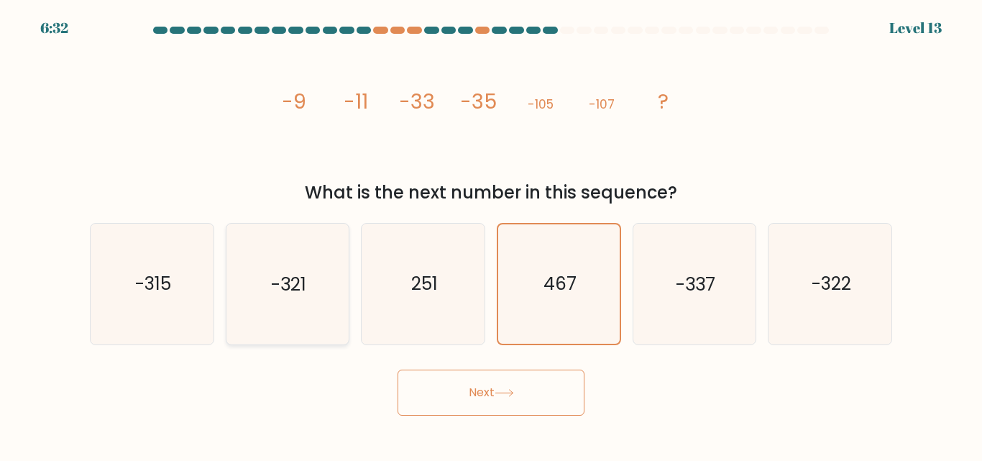
click at [318, 300] on icon "-321" at bounding box center [287, 283] width 120 height 120
click at [491, 234] on input "b. -321" at bounding box center [491, 233] width 1 height 4
radio input "true"
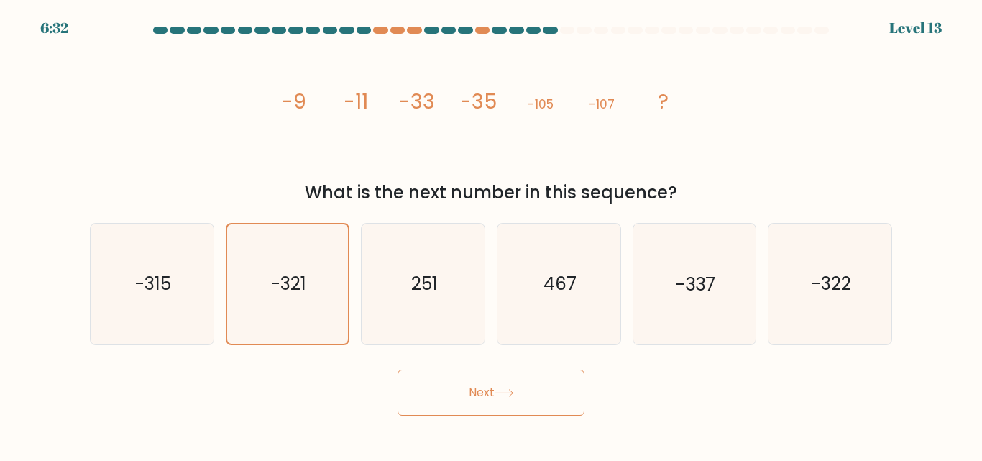
click at [658, 91] on tspan "?" at bounding box center [663, 101] width 11 height 29
drag, startPoint x: 657, startPoint y: 116, endPoint x: 499, endPoint y: 394, distance: 319.3
click at [657, 119] on icon "image/svg+xml -9 -11 -33 -35 -105 -107 ?" at bounding box center [490, 109] width 431 height 138
click at [490, 433] on body "6:31 Level 13" at bounding box center [491, 230] width 982 height 461
click at [509, 375] on button "Next" at bounding box center [490, 392] width 187 height 46
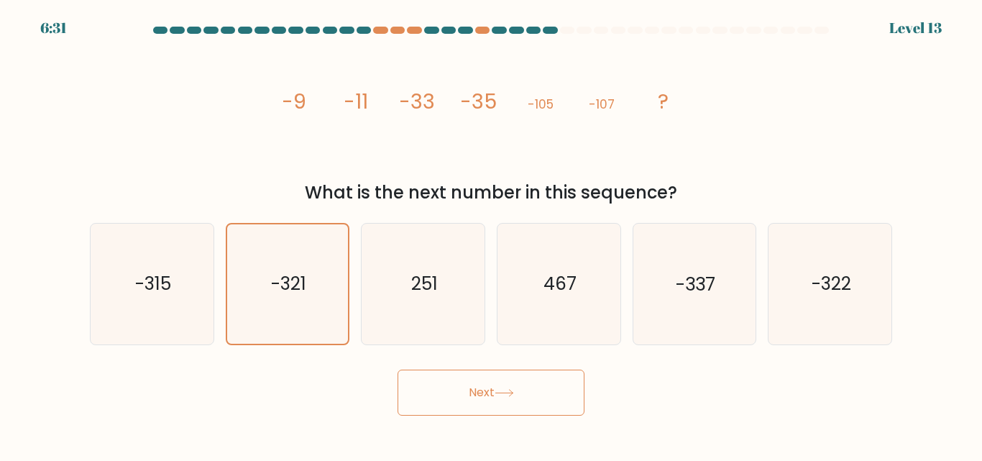
click at [510, 377] on button "Next" at bounding box center [490, 392] width 187 height 46
click at [393, 271] on icon "251" at bounding box center [423, 283] width 120 height 120
click at [491, 234] on input "c. 251" at bounding box center [491, 233] width 1 height 4
radio input "true"
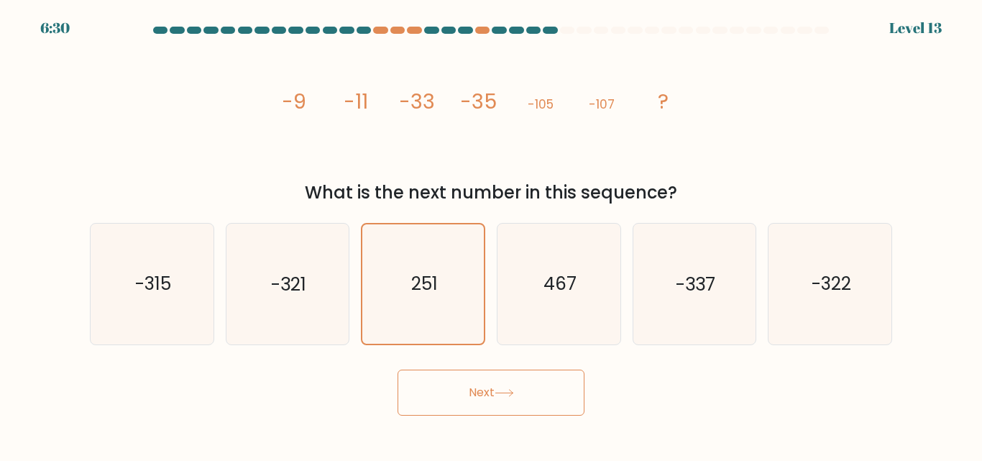
click at [512, 389] on icon at bounding box center [503, 393] width 19 height 8
click at [513, 389] on icon at bounding box center [503, 393] width 19 height 8
click at [512, 389] on icon at bounding box center [503, 393] width 19 height 8
click at [507, 387] on button "Next" at bounding box center [490, 392] width 187 height 46
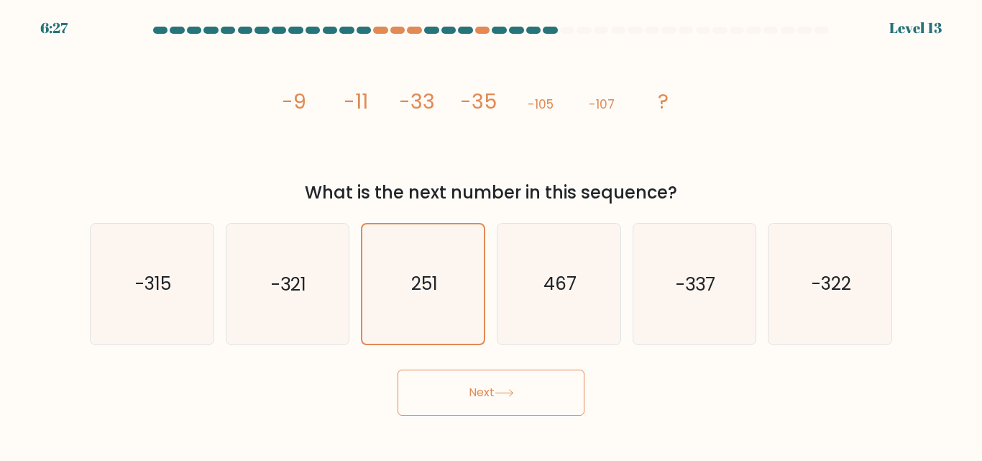
click at [515, 384] on button "Next" at bounding box center [490, 392] width 187 height 46
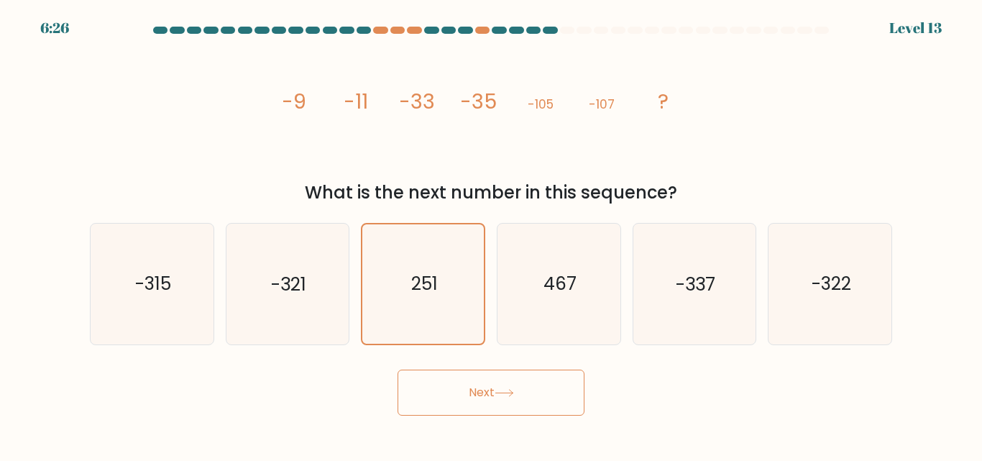
click at [514, 384] on button "Next" at bounding box center [490, 392] width 187 height 46
click at [514, 387] on button "Next" at bounding box center [490, 392] width 187 height 46
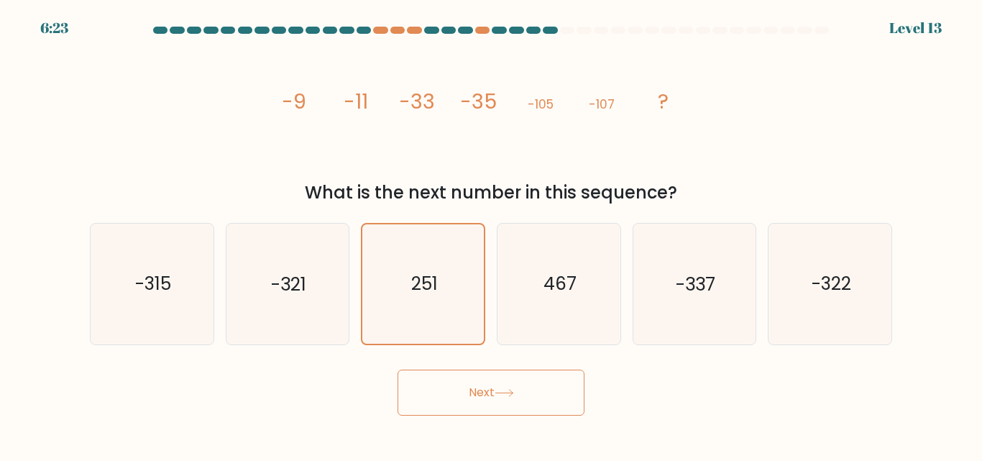
click at [474, 402] on button "Next" at bounding box center [490, 392] width 187 height 46
click at [472, 402] on button "Next" at bounding box center [490, 392] width 187 height 46
click at [472, 396] on button "Next" at bounding box center [490, 392] width 187 height 46
click at [473, 394] on button "Next" at bounding box center [490, 392] width 187 height 46
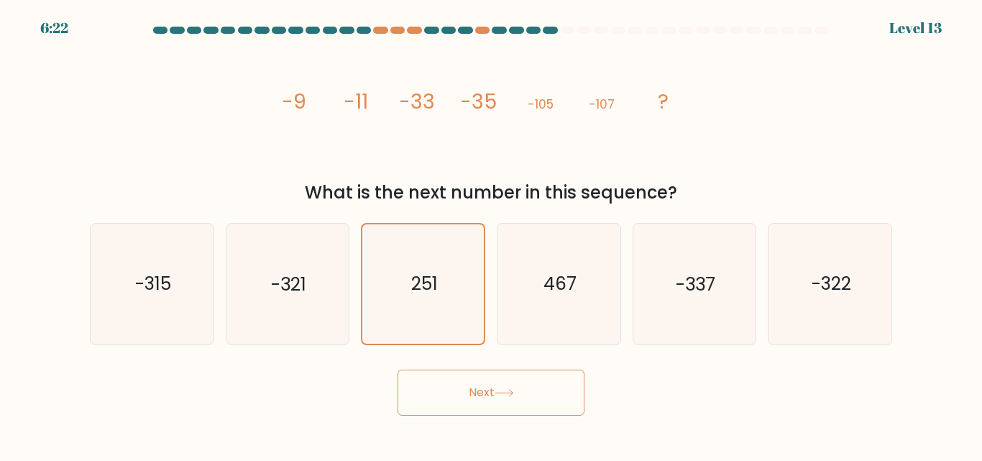
click at [474, 394] on button "Next" at bounding box center [490, 392] width 187 height 46
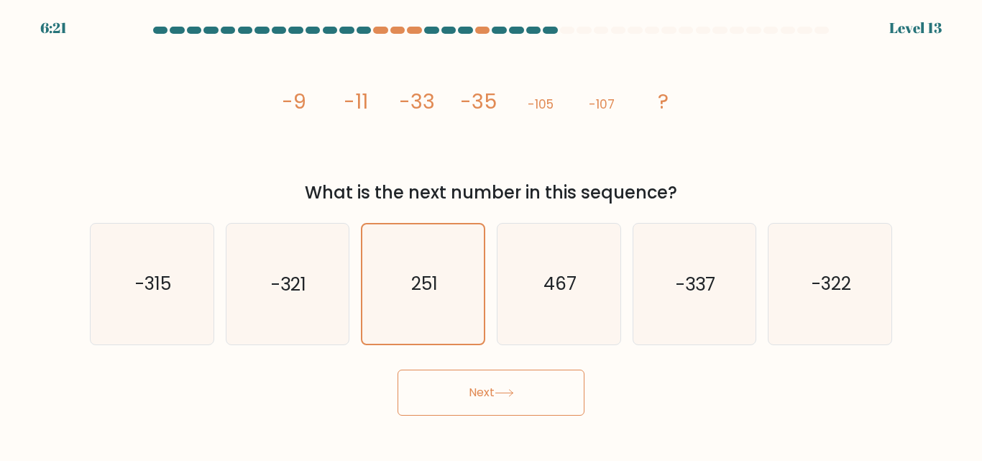
click at [474, 394] on button "Next" at bounding box center [490, 392] width 187 height 46
click at [476, 394] on button "Next" at bounding box center [490, 392] width 187 height 46
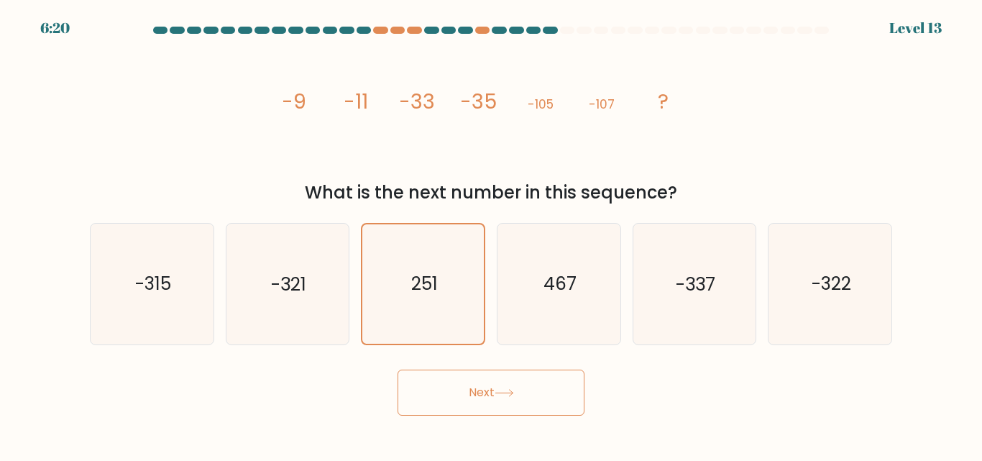
click at [476, 394] on button "Next" at bounding box center [490, 392] width 187 height 46
click at [477, 391] on button "Next" at bounding box center [490, 392] width 187 height 46
click at [578, 386] on button "Next" at bounding box center [490, 392] width 187 height 46
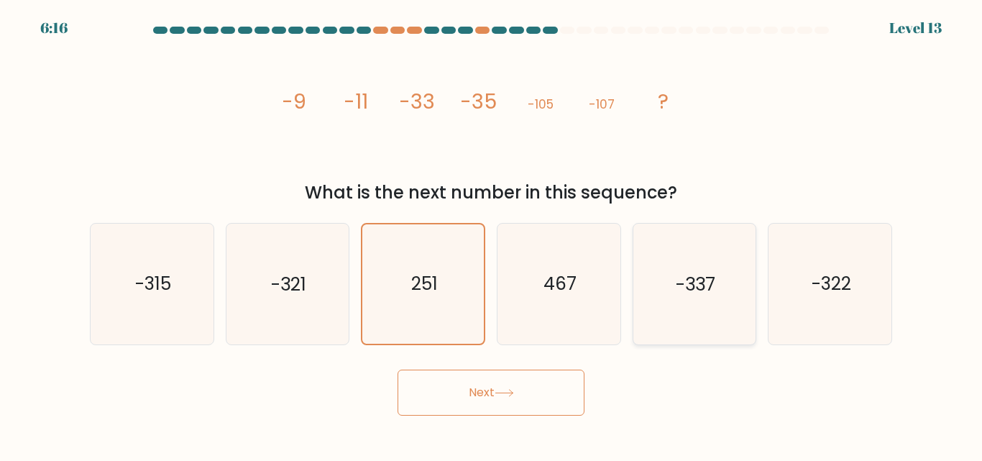
click at [648, 288] on icon "-337" at bounding box center [694, 283] width 120 height 120
click at [492, 234] on input "e. -337" at bounding box center [491, 233] width 1 height 4
radio input "true"
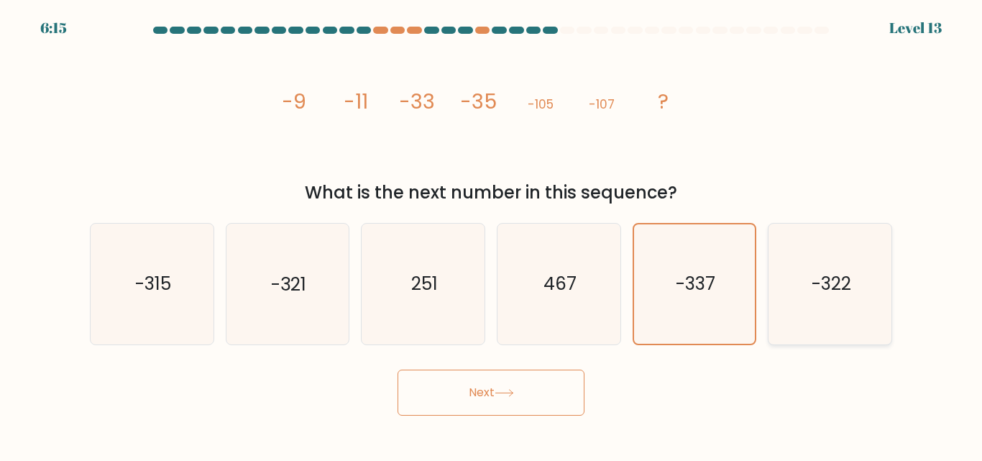
click at [805, 300] on icon "-322" at bounding box center [830, 283] width 120 height 120
click at [492, 234] on input "f. -322" at bounding box center [491, 233] width 1 height 4
radio input "true"
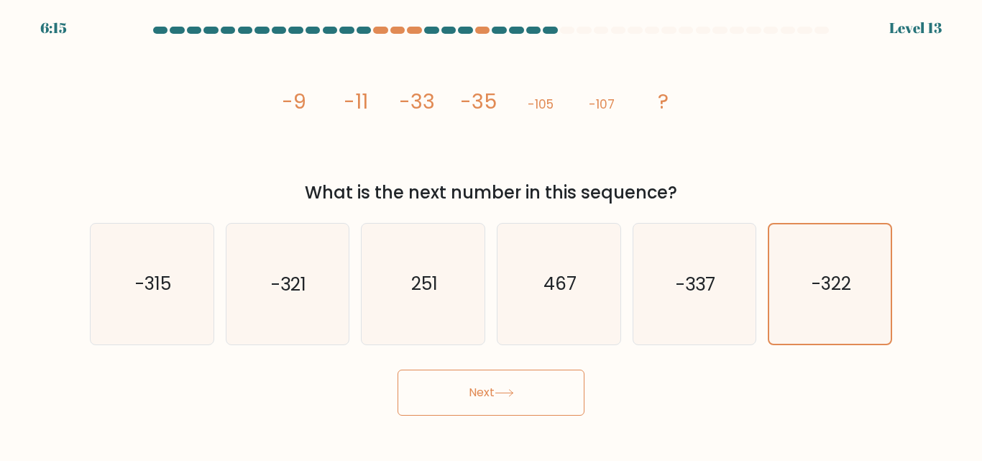
drag, startPoint x: 389, startPoint y: 397, endPoint x: 410, endPoint y: 398, distance: 20.2
click at [389, 399] on div "Next" at bounding box center [490, 388] width 819 height 53
click at [440, 402] on button "Next" at bounding box center [490, 392] width 187 height 46
drag, startPoint x: 445, startPoint y: 400, endPoint x: 433, endPoint y: 252, distance: 147.8
click at [443, 392] on button "Next" at bounding box center [490, 392] width 187 height 46
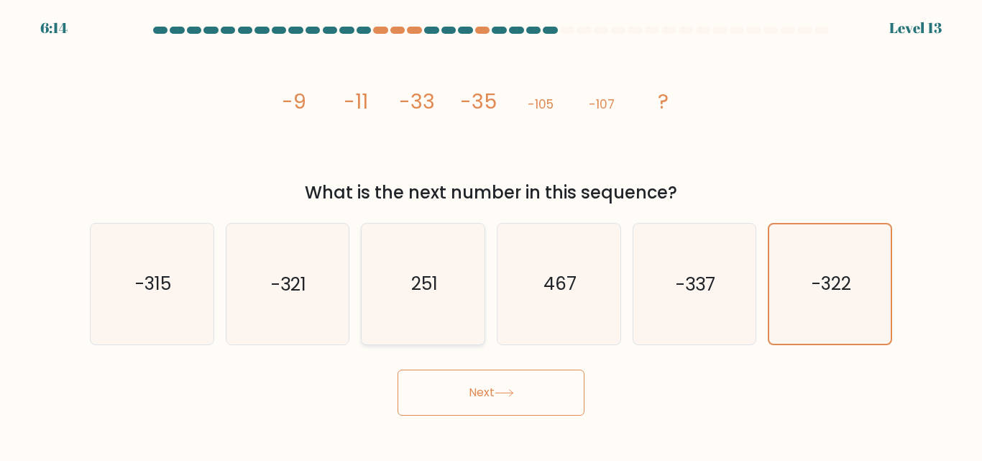
click at [433, 252] on icon "251" at bounding box center [423, 283] width 120 height 120
click at [491, 234] on input "c. 251" at bounding box center [491, 233] width 1 height 4
radio input "true"
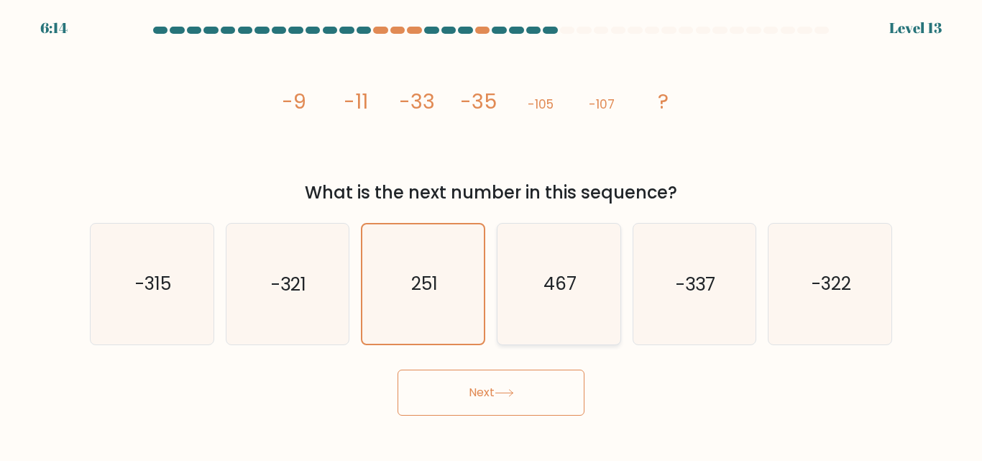
click at [586, 284] on icon "467" at bounding box center [559, 283] width 120 height 120
click at [492, 234] on input "d. 467" at bounding box center [491, 233] width 1 height 4
radio input "true"
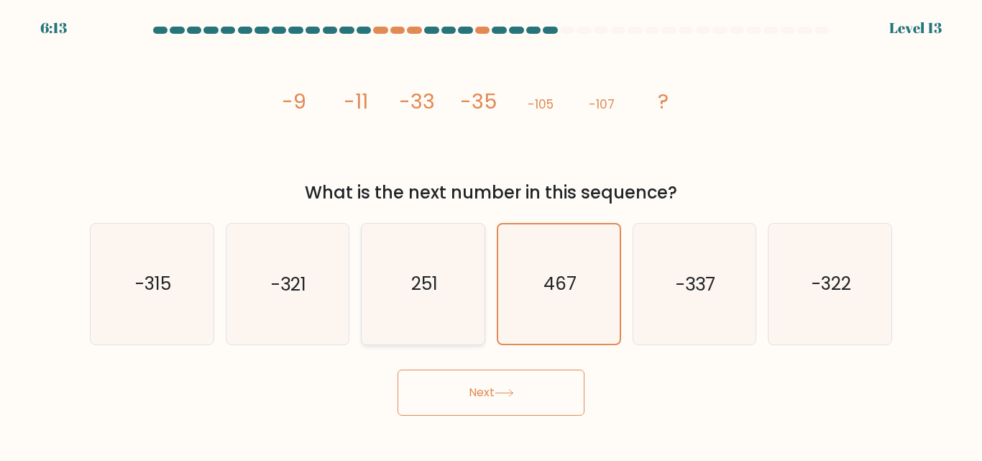
click at [459, 291] on icon "251" at bounding box center [423, 283] width 120 height 120
click at [491, 234] on input "c. 251" at bounding box center [491, 233] width 1 height 4
radio input "true"
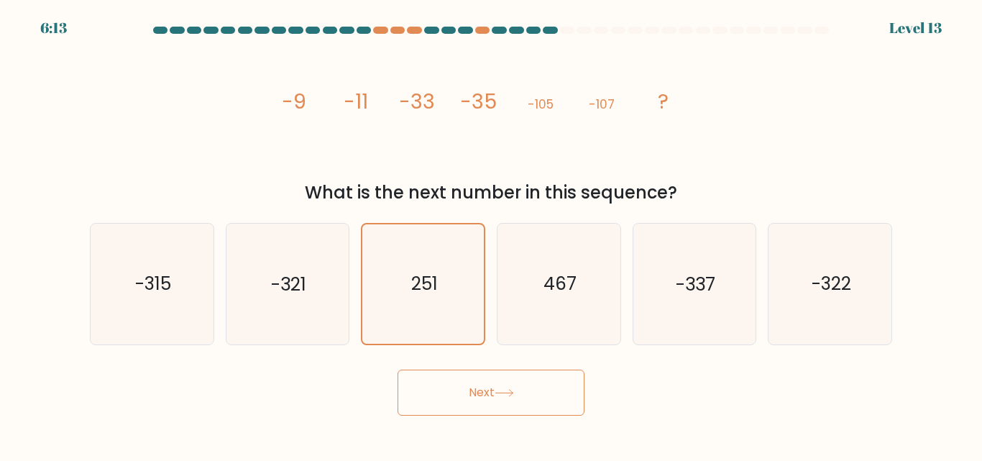
click at [522, 418] on body "6:13 Level 13" at bounding box center [491, 230] width 982 height 461
click at [810, 285] on icon "-322" at bounding box center [830, 283] width 120 height 120
click at [492, 234] on input "f. -322" at bounding box center [491, 233] width 1 height 4
radio input "true"
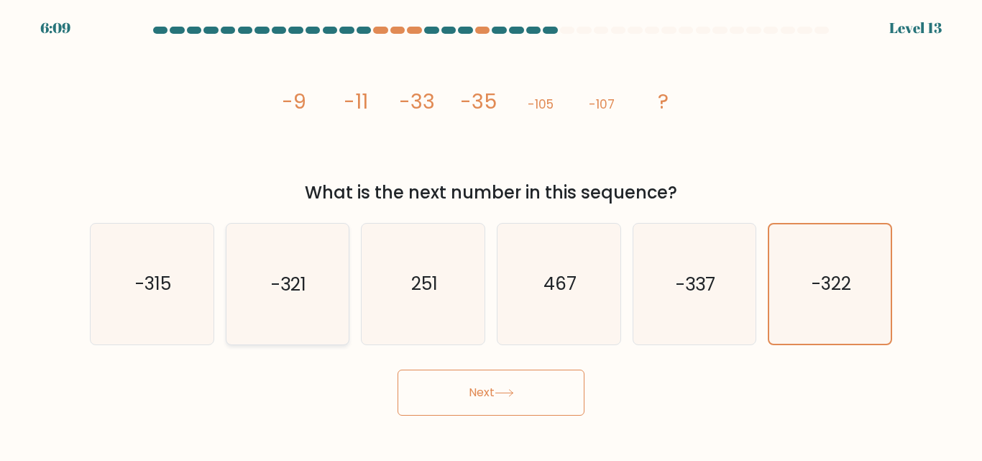
click at [287, 303] on icon "-321" at bounding box center [287, 283] width 120 height 120
click at [491, 234] on input "b. -321" at bounding box center [491, 233] width 1 height 4
radio input "true"
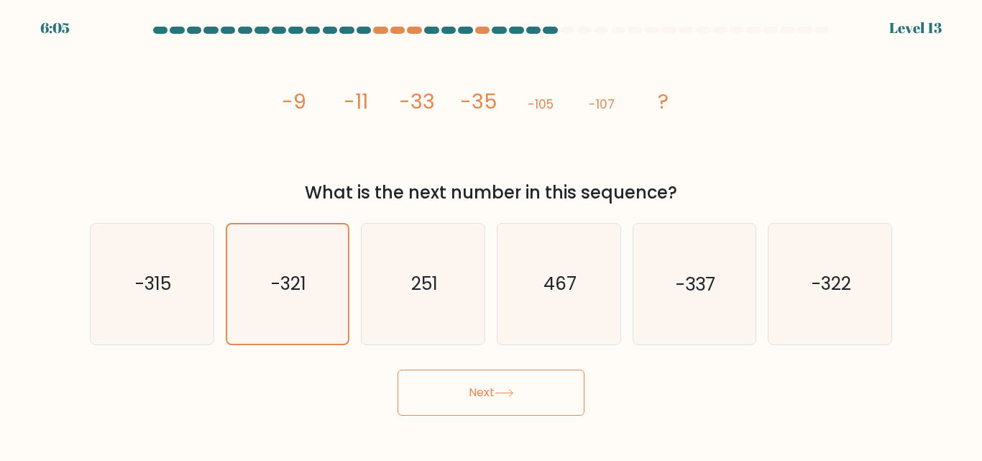
click at [479, 397] on button "Next" at bounding box center [490, 392] width 187 height 46
click at [481, 395] on button "Next" at bounding box center [490, 392] width 187 height 46
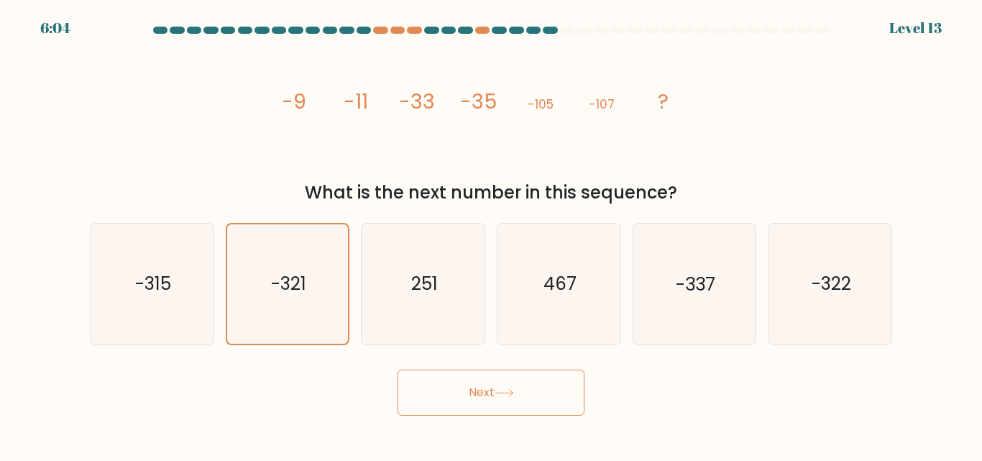
click at [481, 395] on button "Next" at bounding box center [490, 392] width 187 height 46
click at [847, 287] on text "-322" at bounding box center [831, 284] width 40 height 25
click at [492, 234] on input "f. -322" at bounding box center [491, 233] width 1 height 4
radio input "true"
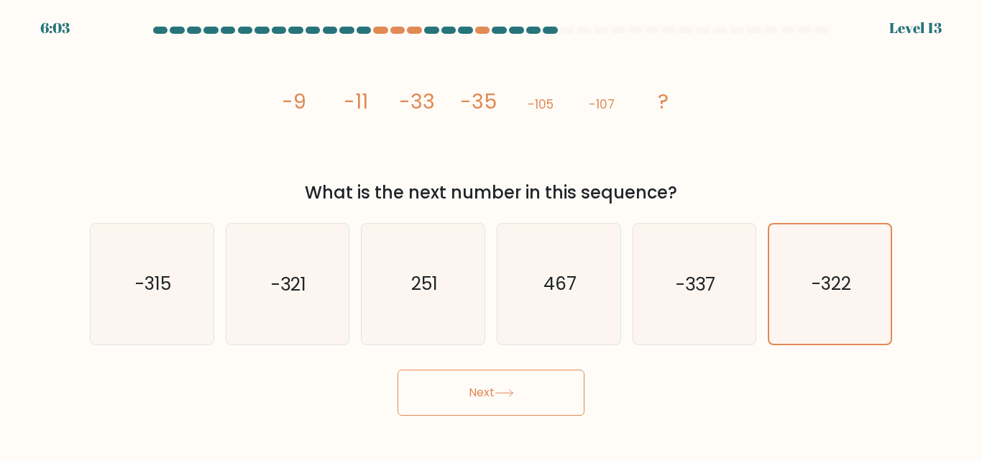
click at [477, 431] on body "6:03 Level 13" at bounding box center [491, 230] width 982 height 461
click at [474, 433] on body "6:03 Level 13" at bounding box center [491, 230] width 982 height 461
click at [471, 433] on body "6:02 Level 13" at bounding box center [491, 230] width 982 height 461
click at [486, 400] on button "Next" at bounding box center [490, 392] width 187 height 46
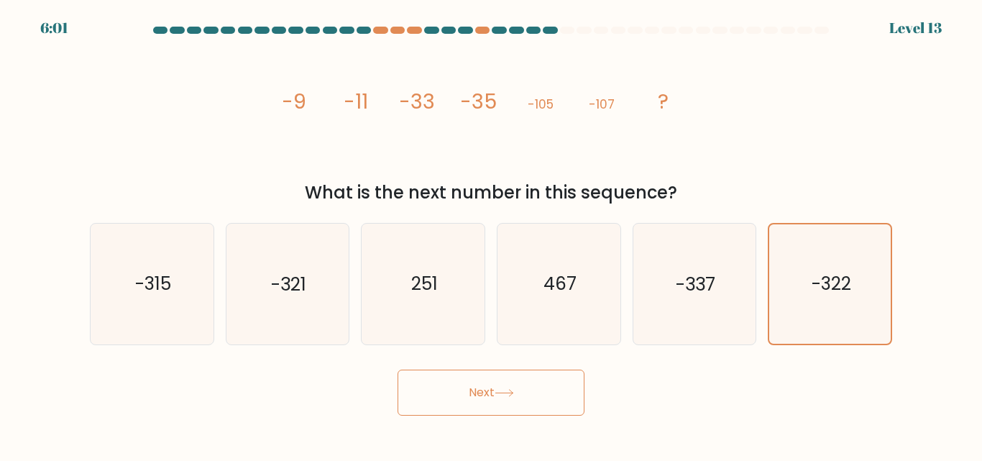
click at [486, 400] on button "Next" at bounding box center [490, 392] width 187 height 46
click at [274, 275] on text "-321" at bounding box center [288, 284] width 35 height 25
click at [491, 234] on input "b. -321" at bounding box center [491, 233] width 1 height 4
radio input "true"
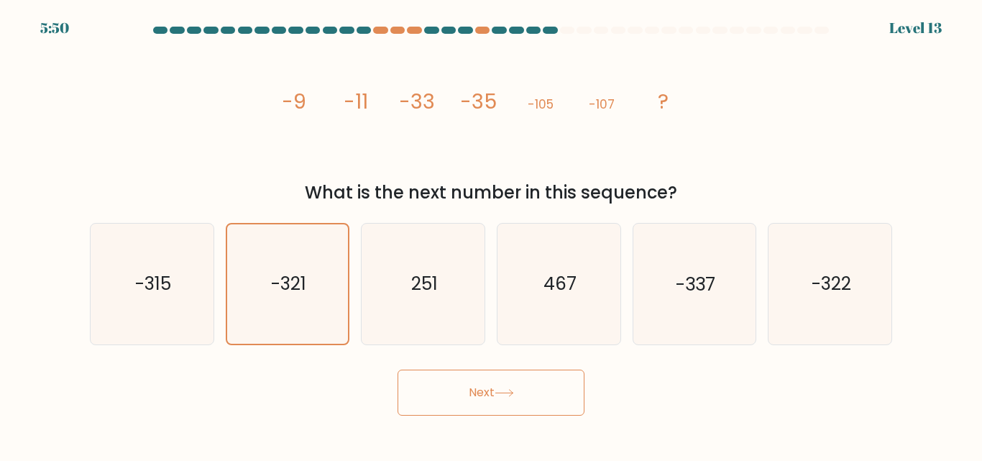
click at [481, 400] on button "Next" at bounding box center [490, 392] width 187 height 46
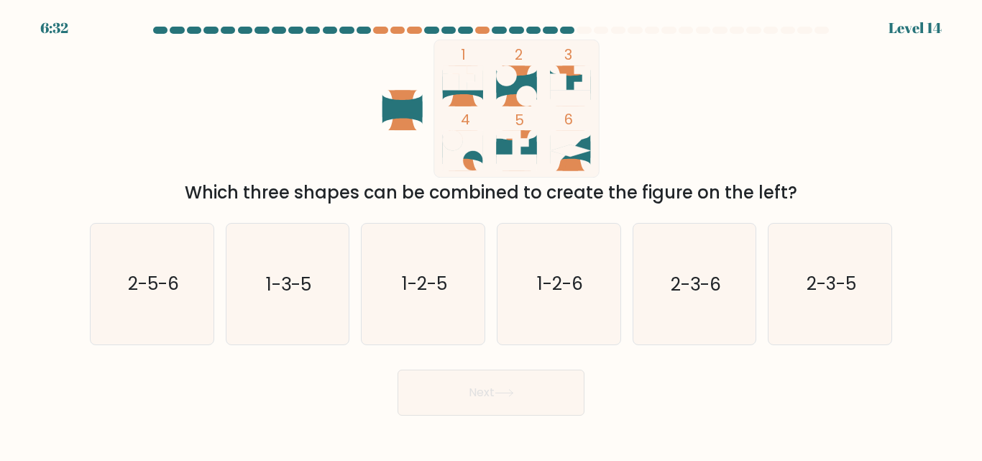
click at [716, 132] on div "1 2 3 4 5 6 Which three shapes can be combined to create the figure on the left?" at bounding box center [490, 123] width 819 height 166
click at [537, 294] on text "1-2-6" at bounding box center [560, 284] width 46 height 25
click at [492, 234] on input "d. 1-2-6" at bounding box center [491, 233] width 1 height 4
radio input "true"
click at [525, 387] on button "Next" at bounding box center [490, 392] width 187 height 46
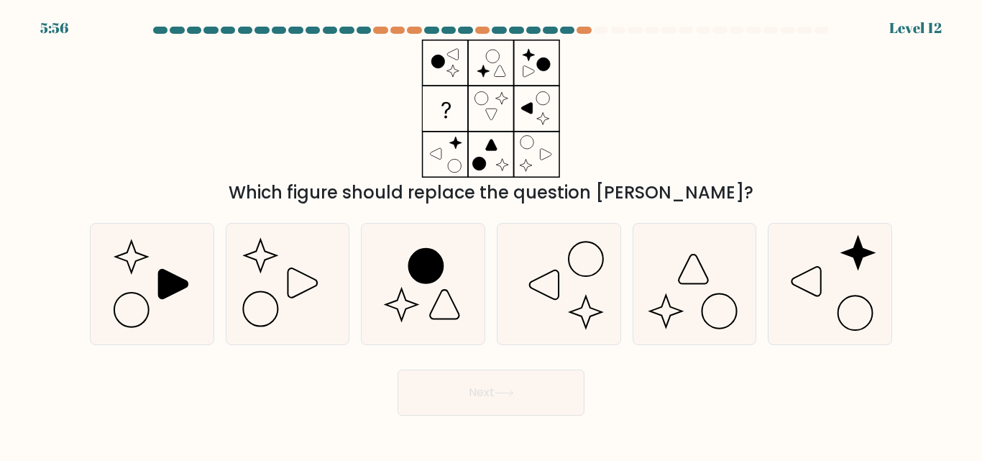
drag, startPoint x: 630, startPoint y: 285, endPoint x: 555, endPoint y: 348, distance: 97.4
click at [630, 287] on div "e." at bounding box center [695, 283] width 136 height 121
click at [556, 290] on icon at bounding box center [559, 283] width 120 height 120
click at [492, 234] on input "d." at bounding box center [491, 233] width 1 height 4
radio input "true"
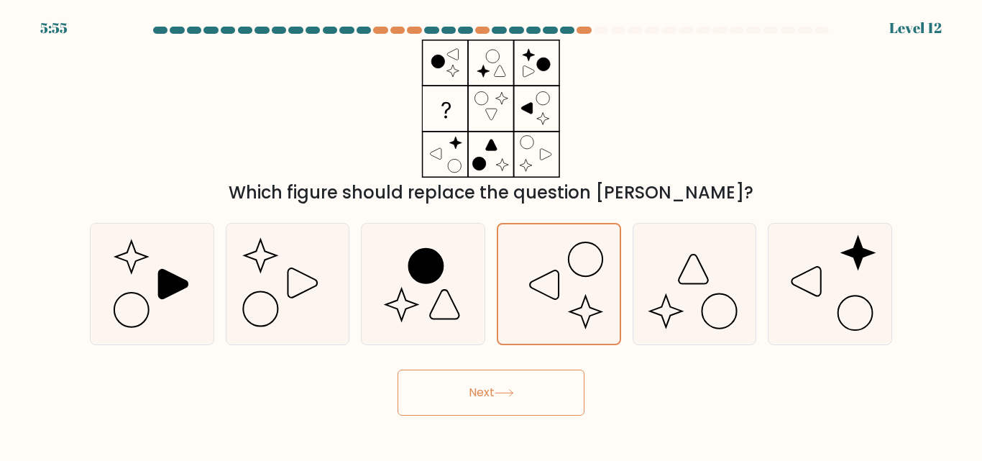
click at [548, 392] on button "Next" at bounding box center [490, 392] width 187 height 46
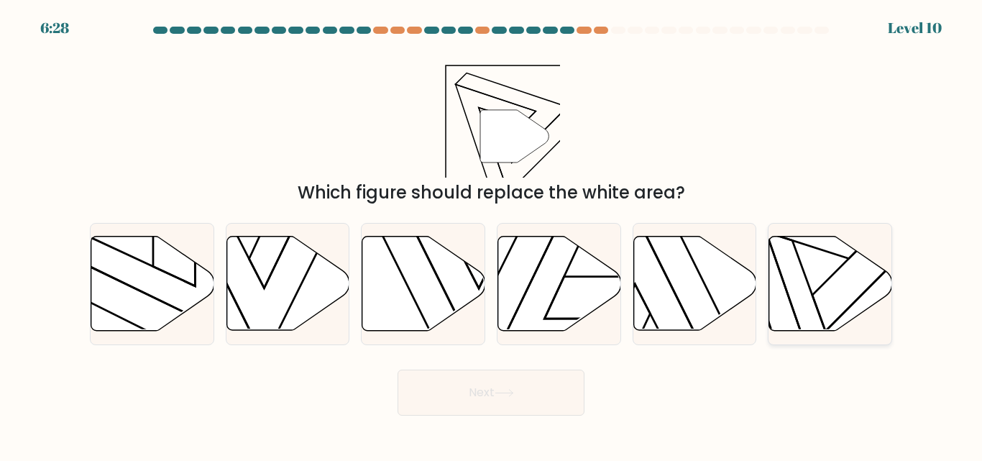
click at [811, 294] on icon at bounding box center [852, 308] width 172 height 154
click at [492, 234] on input "f." at bounding box center [491, 233] width 1 height 4
radio input "true"
click at [553, 390] on button "Next" at bounding box center [490, 392] width 187 height 46
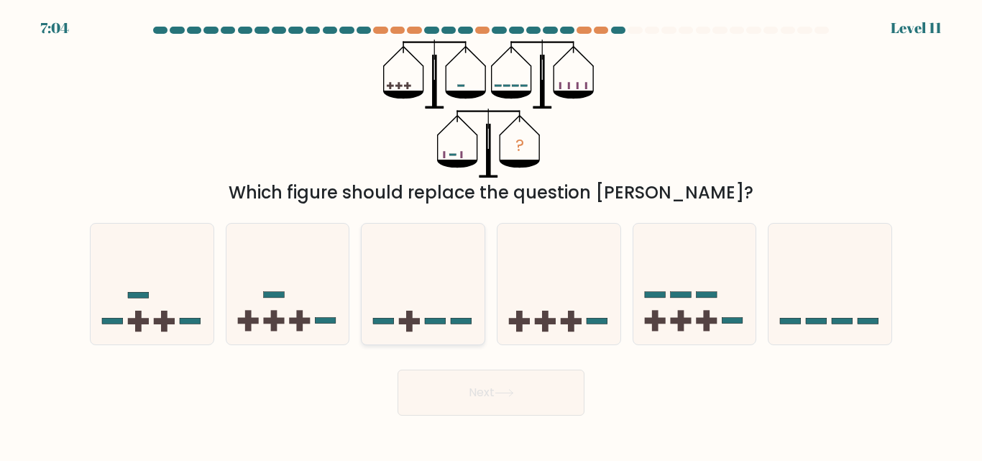
click at [437, 290] on icon at bounding box center [422, 283] width 123 height 101
click at [491, 234] on input "c." at bounding box center [491, 233] width 1 height 4
radio input "true"
click at [462, 379] on button "Next" at bounding box center [490, 392] width 187 height 46
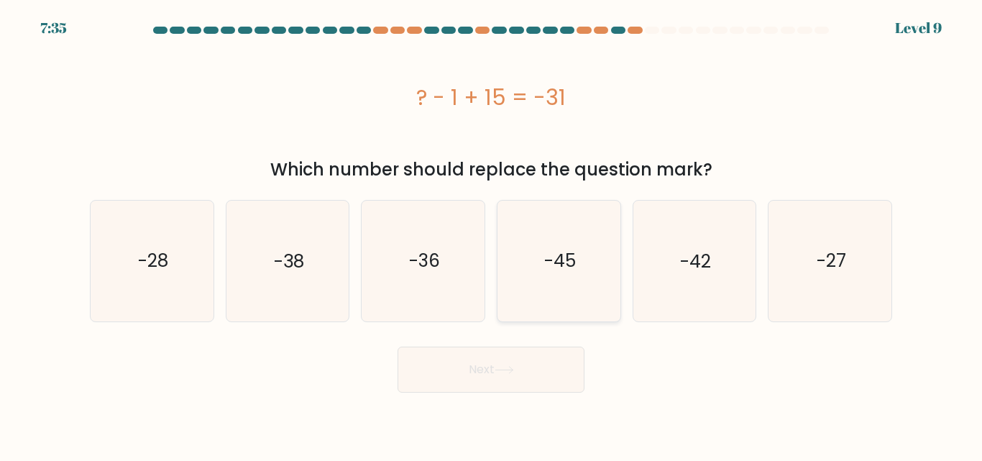
click at [544, 291] on icon "-45" at bounding box center [559, 260] width 120 height 120
click at [492, 234] on input "d. -45" at bounding box center [491, 233] width 1 height 4
radio input "true"
click at [487, 384] on button "Next" at bounding box center [490, 369] width 187 height 46
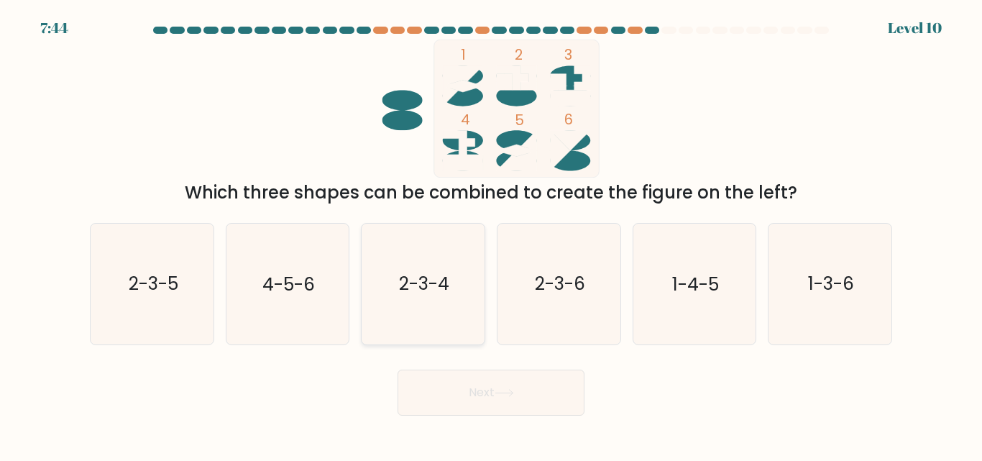
click at [408, 282] on text "2-3-4" at bounding box center [424, 284] width 50 height 25
click at [491, 234] on input "c. 2-3-4" at bounding box center [491, 233] width 1 height 4
radio input "true"
click at [571, 392] on button "Next" at bounding box center [490, 392] width 187 height 46
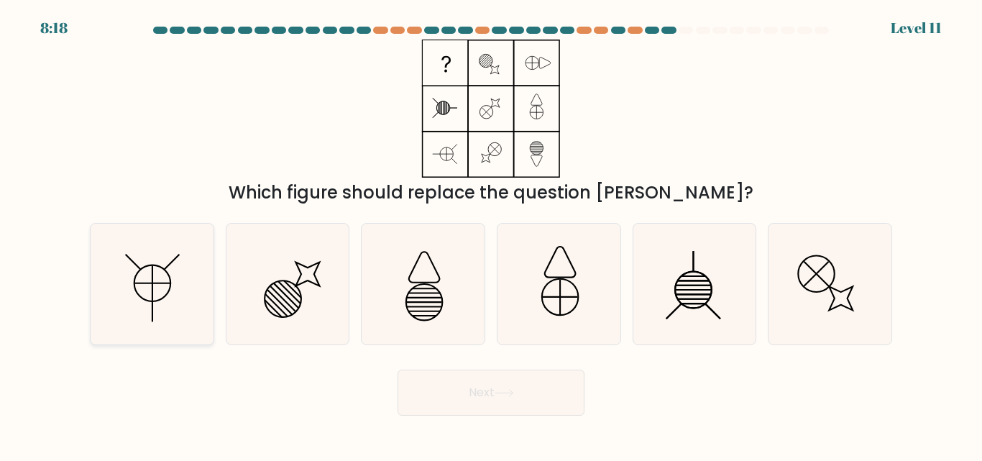
click at [145, 289] on icon at bounding box center [152, 283] width 120 height 120
click at [491, 234] on input "a." at bounding box center [491, 233] width 1 height 4
radio input "true"
click at [518, 406] on button "Next" at bounding box center [490, 392] width 187 height 46
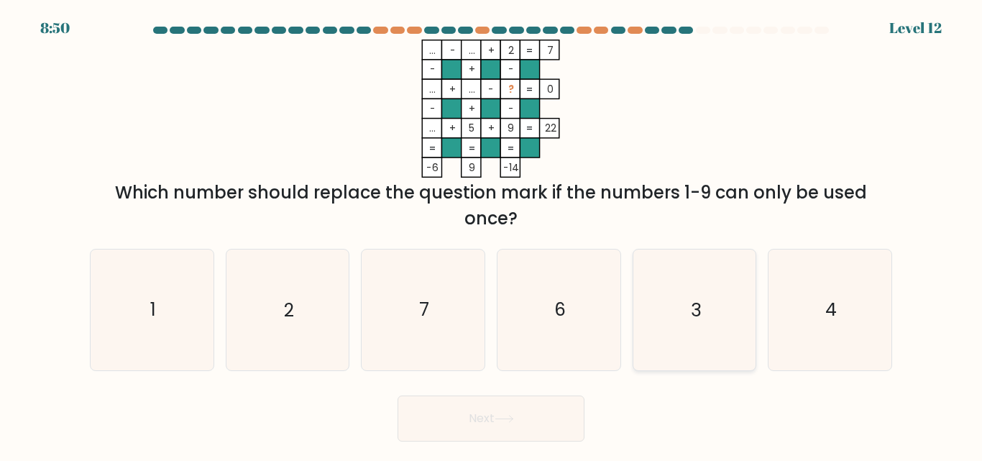
click at [728, 330] on icon "3" at bounding box center [694, 309] width 120 height 120
click at [492, 234] on input "e. 3" at bounding box center [491, 233] width 1 height 4
radio input "true"
click at [519, 417] on button "Next" at bounding box center [490, 418] width 187 height 46
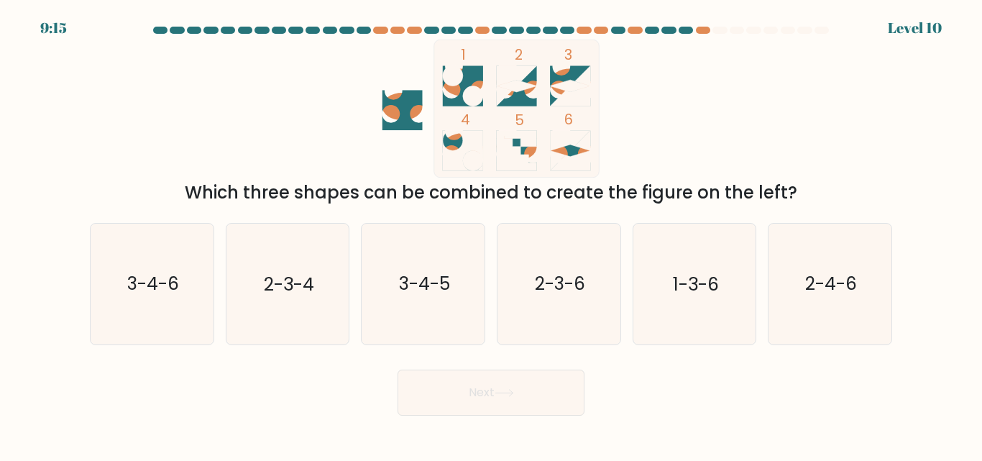
drag, startPoint x: 691, startPoint y: 285, endPoint x: 450, endPoint y: 369, distance: 255.0
click at [691, 283] on text "1-3-6" at bounding box center [696, 284] width 46 height 25
click at [492, 234] on input "e. 1-3-6" at bounding box center [491, 233] width 1 height 4
radio input "true"
click at [492, 397] on button "Next" at bounding box center [490, 392] width 187 height 46
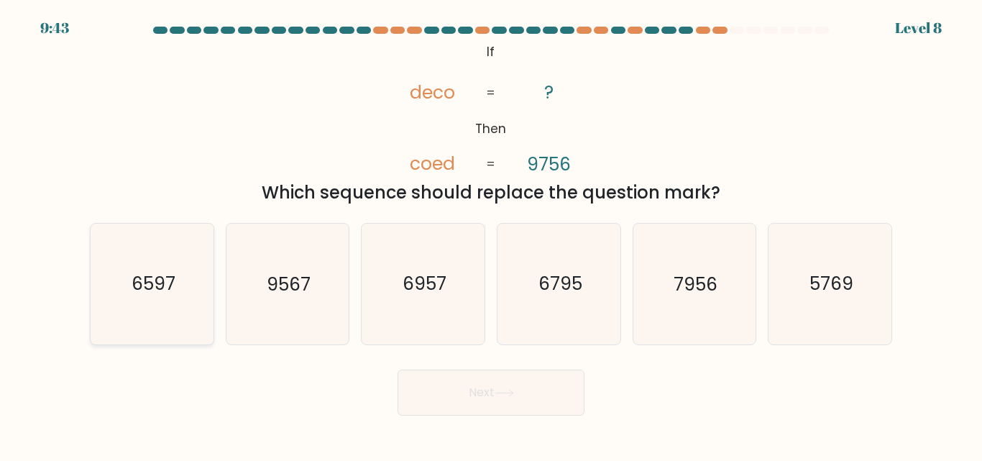
click at [140, 288] on text "6597" at bounding box center [153, 284] width 44 height 25
click at [491, 234] on input "a. 6597" at bounding box center [491, 233] width 1 height 4
radio input "true"
click at [532, 379] on button "Next" at bounding box center [490, 392] width 187 height 46
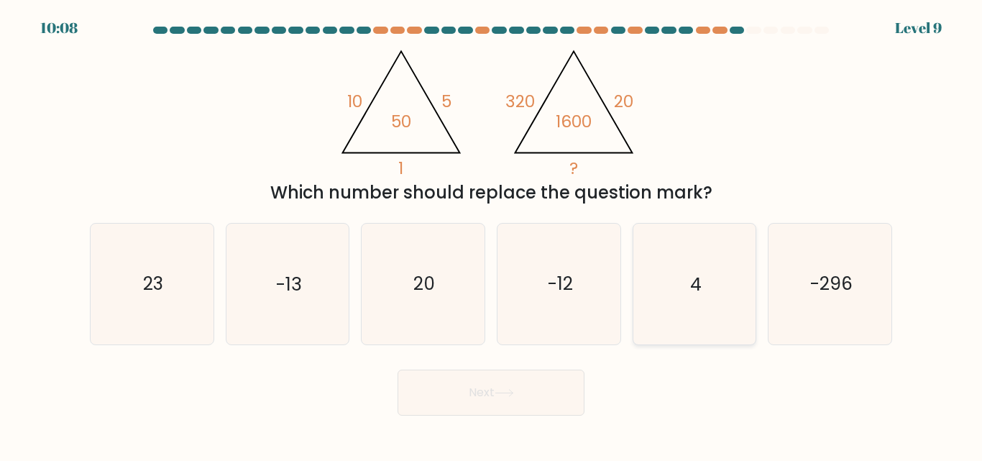
drag, startPoint x: 703, startPoint y: 266, endPoint x: 701, endPoint y: 311, distance: 45.3
click at [705, 267] on icon "4" at bounding box center [694, 283] width 120 height 120
click at [492, 234] on input "e. 4" at bounding box center [491, 233] width 1 height 4
radio input "true"
click at [513, 390] on icon at bounding box center [503, 393] width 19 height 8
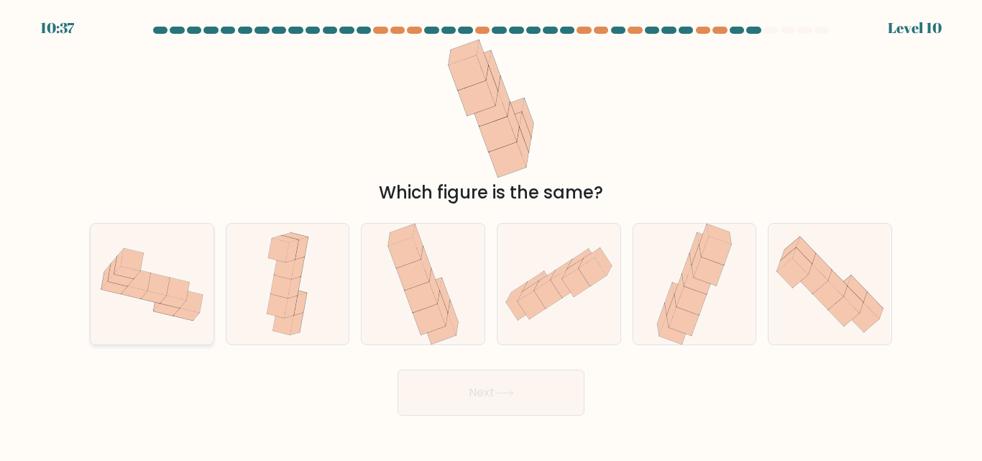
click at [173, 310] on icon at bounding box center [166, 309] width 26 height 12
click at [491, 234] on input "a." at bounding box center [491, 233] width 1 height 4
radio input "true"
click at [441, 389] on button "Next" at bounding box center [490, 392] width 187 height 46
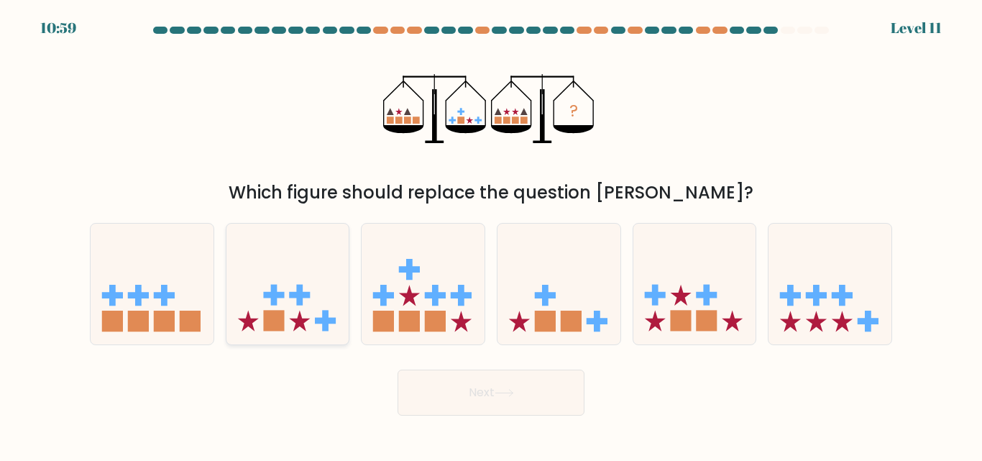
click at [291, 314] on icon at bounding box center [287, 283] width 123 height 101
click at [491, 234] on input "b." at bounding box center [491, 233] width 1 height 4
radio input "true"
click at [521, 400] on button "Next" at bounding box center [490, 392] width 187 height 46
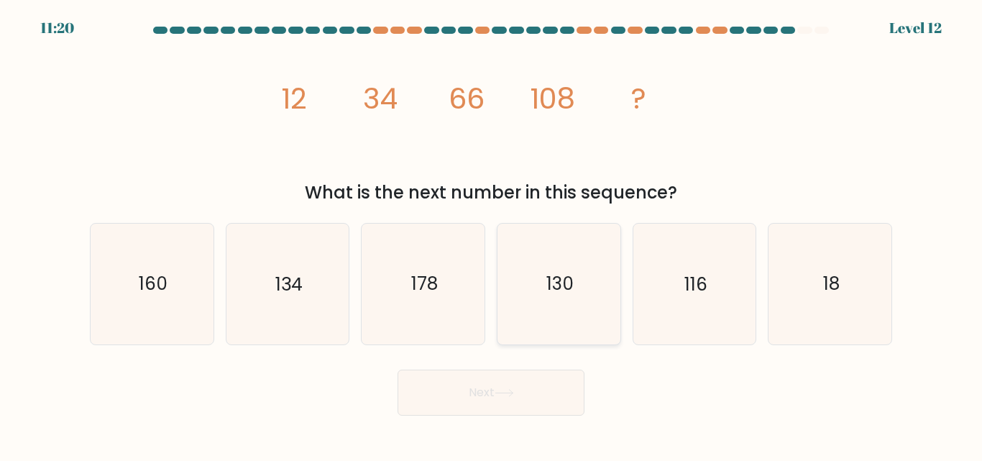
click at [563, 318] on icon "130" at bounding box center [559, 283] width 120 height 120
click at [492, 234] on input "d. 130" at bounding box center [491, 233] width 1 height 4
radio input "true"
click at [522, 385] on button "Next" at bounding box center [490, 392] width 187 height 46
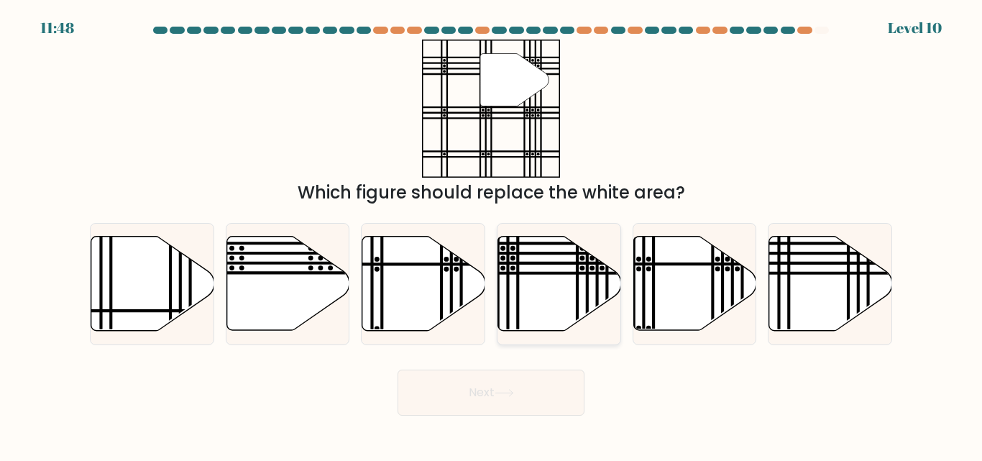
click at [519, 273] on line at bounding box center [517, 273] width 247 height 0
click at [492, 234] on input "d." at bounding box center [491, 233] width 1 height 4
radio input "true"
click at [527, 411] on button "Next" at bounding box center [490, 392] width 187 height 46
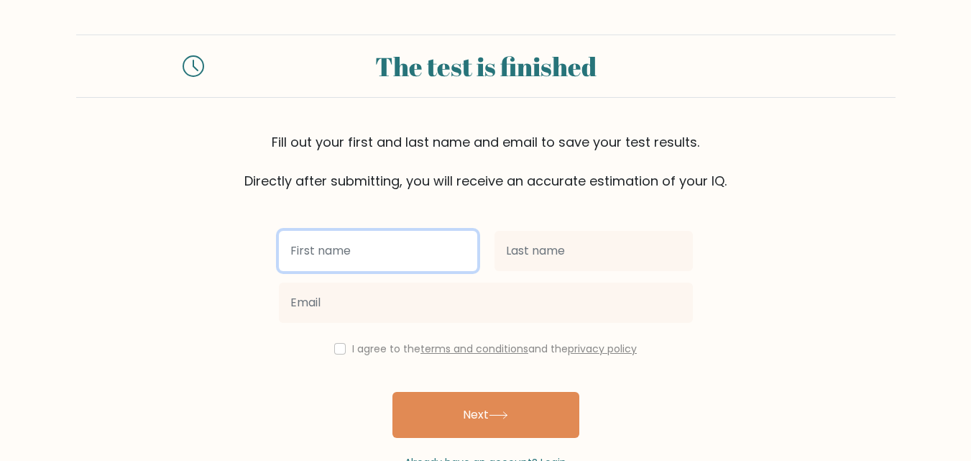
click at [402, 241] on input "text" at bounding box center [378, 251] width 198 height 40
type input "Jake Vincent Dence"
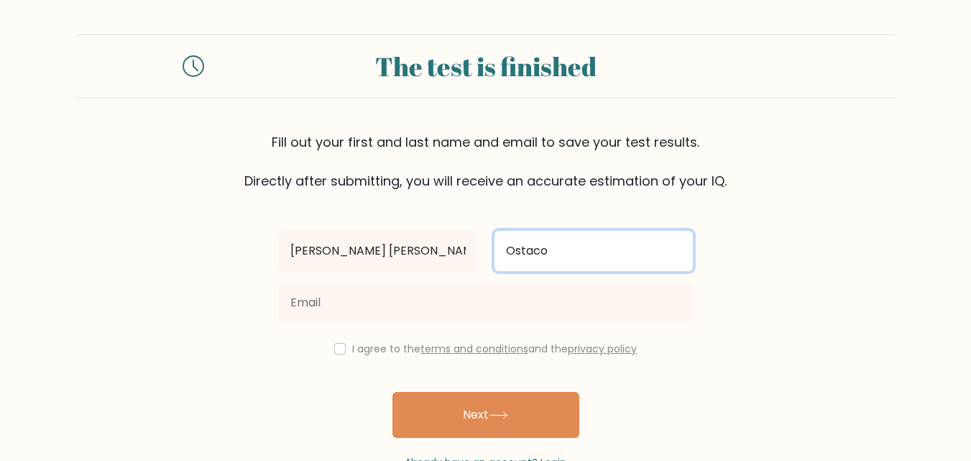
type input "Ostaco"
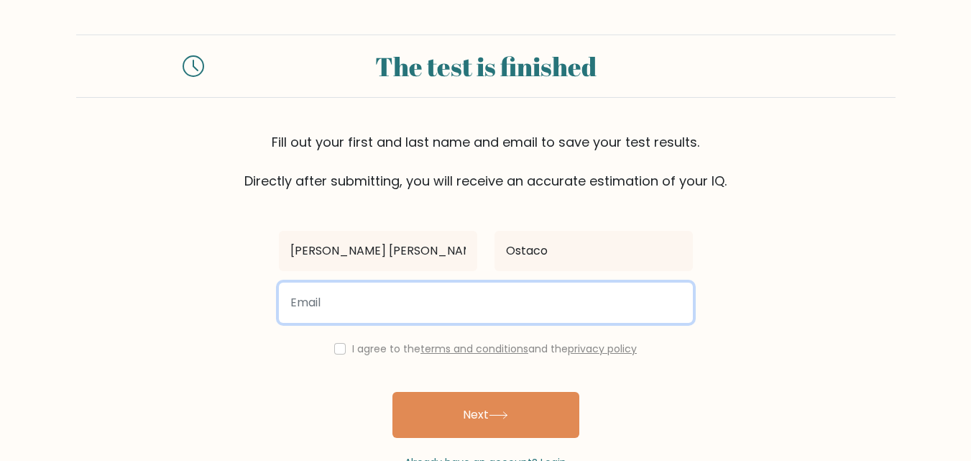
click at [341, 299] on input "email" at bounding box center [486, 302] width 414 height 40
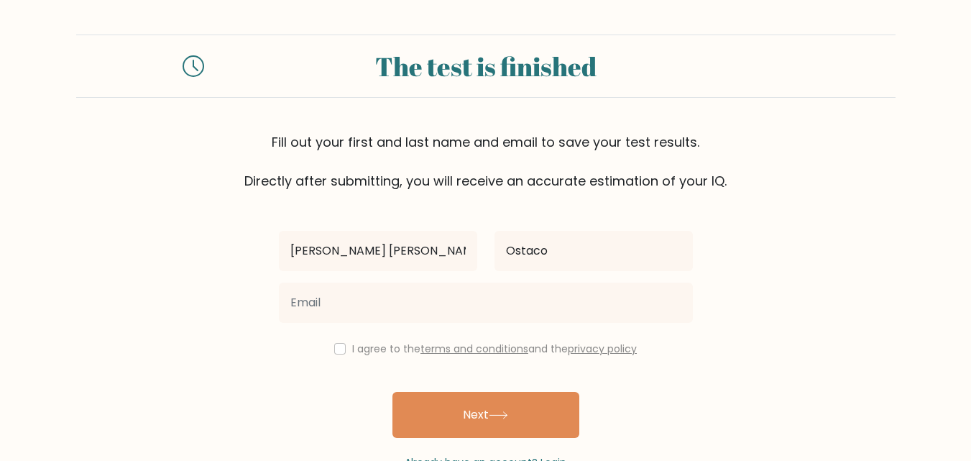
click at [845, 273] on form "The test is finished Fill out your first and last name and email to save your t…" at bounding box center [485, 251] width 971 height 435
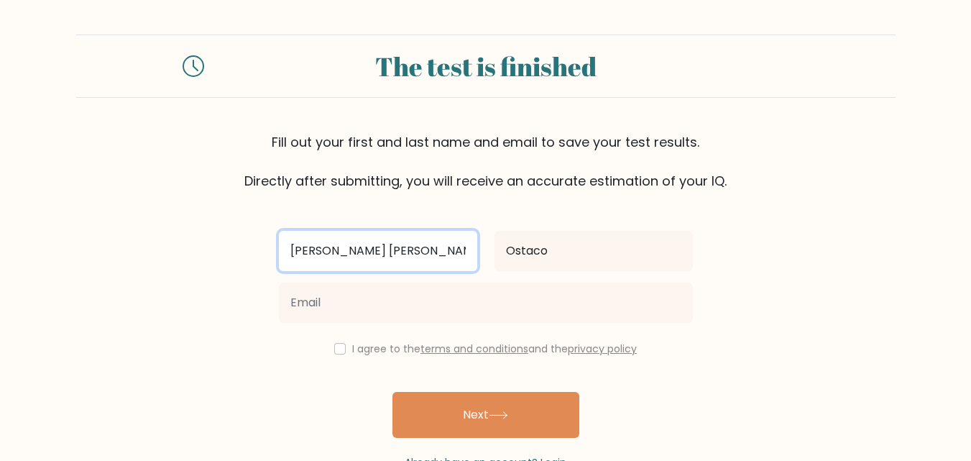
drag, startPoint x: 417, startPoint y: 247, endPoint x: 318, endPoint y: 242, distance: 99.3
click at [318, 242] on input "Jake Vincent Dence" at bounding box center [378, 251] width 198 height 40
type input "[PERSON_NAME]"
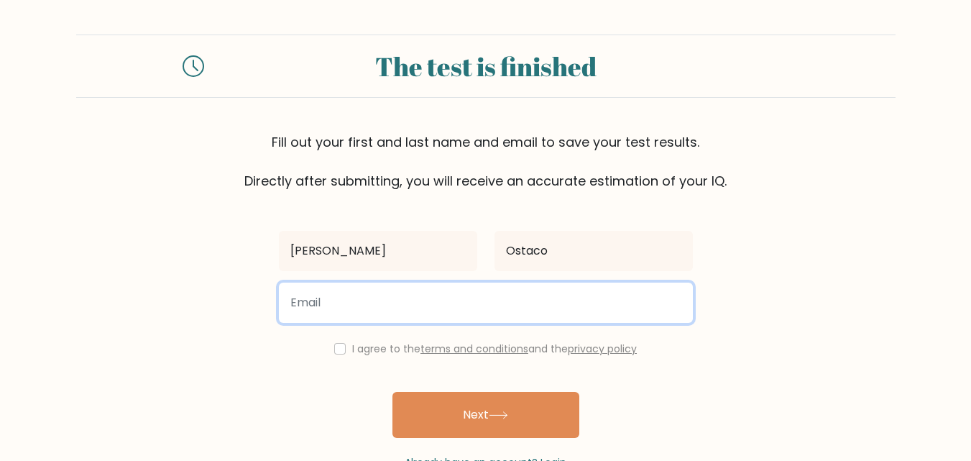
click at [358, 289] on input "email" at bounding box center [486, 302] width 414 height 40
paste input "dencekevinburat@gmail.com"
type input "dencekevinburat@gmail.com"
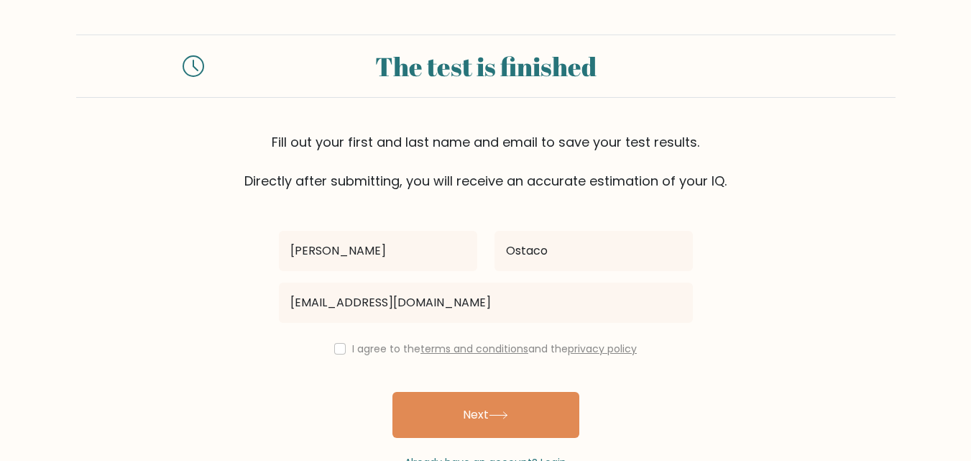
click at [342, 352] on div "I agree to the terms and conditions and the privacy policy" at bounding box center [485, 348] width 431 height 17
click at [336, 350] on input "checkbox" at bounding box center [339, 348] width 11 height 11
checkbox input "true"
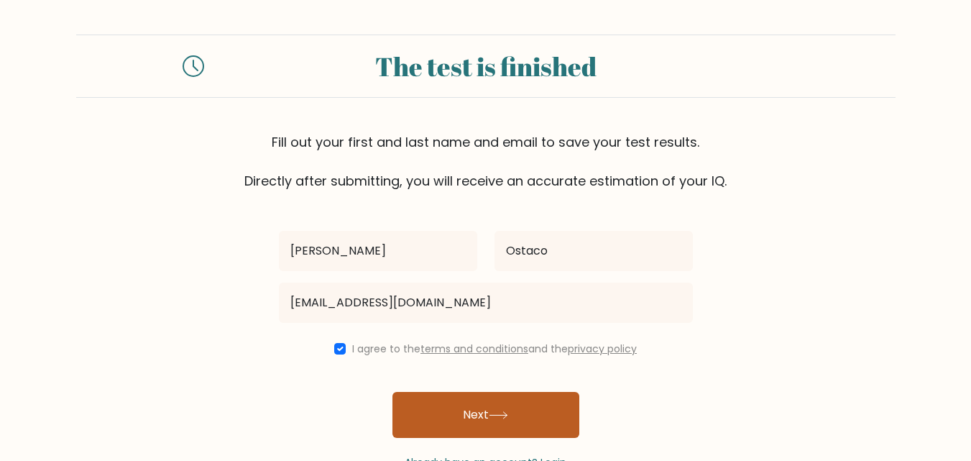
click at [473, 408] on button "Next" at bounding box center [485, 415] width 187 height 46
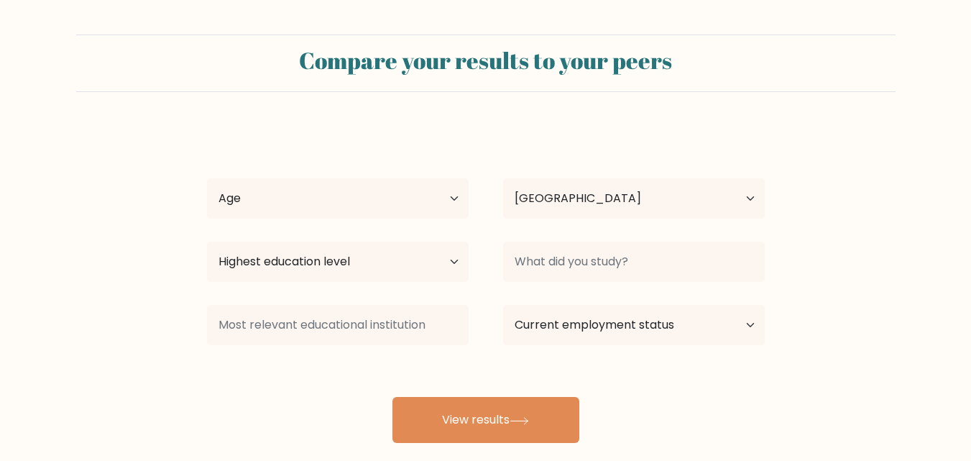
select select "PH"
click at [458, 194] on select "Age Under [DEMOGRAPHIC_DATA] [DEMOGRAPHIC_DATA] [DEMOGRAPHIC_DATA] [DEMOGRAPHIC…" at bounding box center [338, 198] width 262 height 40
select select "18_24"
click at [207, 178] on select "Age Under 18 years old 18-24 years old 25-34 years old 35-44 years old 45-54 ye…" at bounding box center [338, 198] width 262 height 40
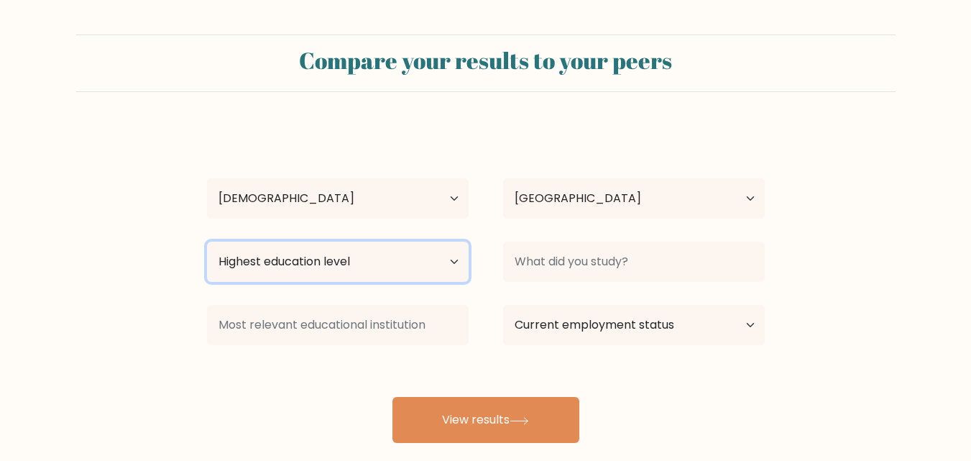
click at [308, 264] on select "Highest education level No schooling Primary Lower Secondary Upper Secondary Oc…" at bounding box center [338, 261] width 262 height 40
select select "bachelors_degree"
click at [207, 241] on select "Highest education level No schooling Primary Lower Secondary Upper Secondary Oc…" at bounding box center [338, 261] width 262 height 40
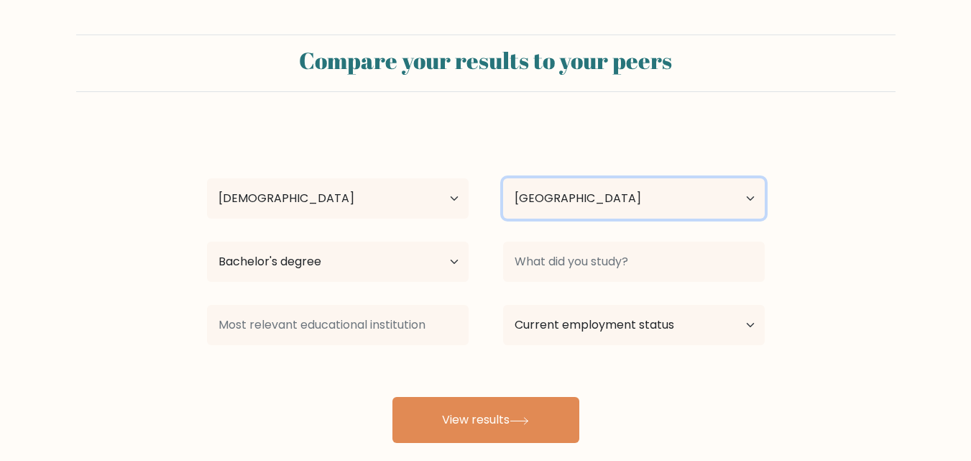
click at [613, 198] on select "Country Afghanistan Albania Algeria American Samoa Andorra Angola Anguilla Anta…" at bounding box center [634, 198] width 262 height 40
click at [873, 143] on form "Compare your results to your peers Jake Ostaco Age Under 18 years old 18-24 yea…" at bounding box center [485, 238] width 971 height 408
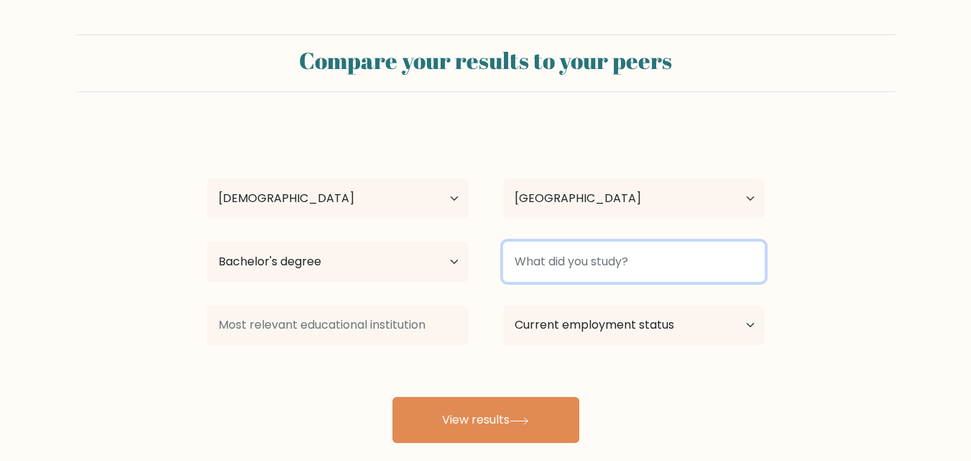
click at [526, 259] on input at bounding box center [634, 261] width 262 height 40
click at [571, 276] on input at bounding box center [634, 261] width 262 height 40
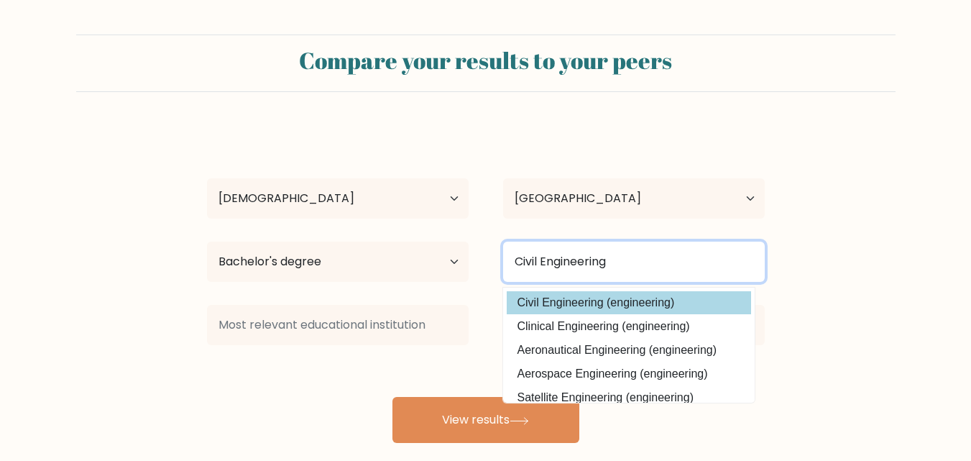
type input "Civil Engineering"
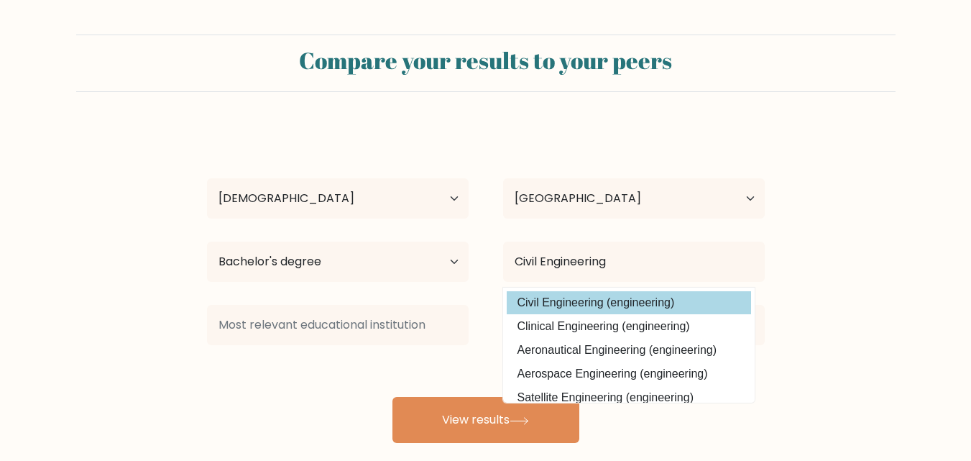
click at [622, 314] on option "Civil Engineering (engineering)" at bounding box center [629, 302] width 244 height 23
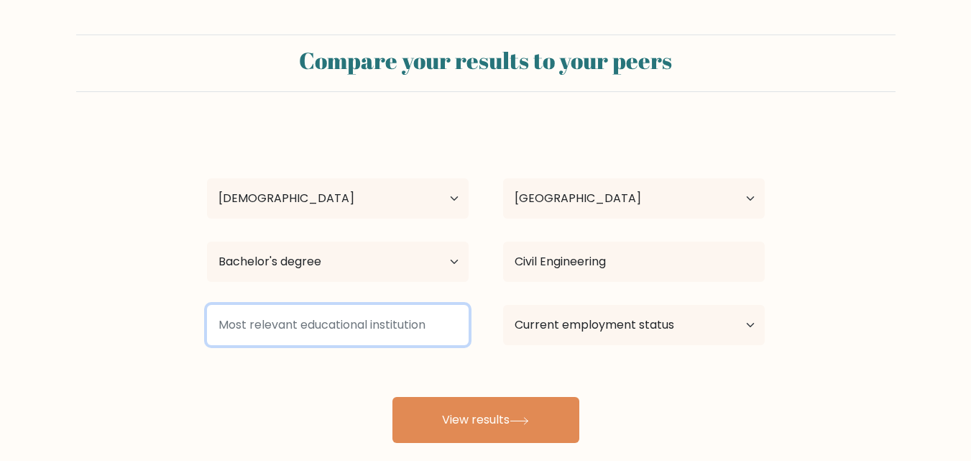
click at [396, 332] on input at bounding box center [338, 325] width 262 height 40
click at [372, 335] on input at bounding box center [338, 325] width 262 height 40
click at [369, 330] on input at bounding box center [338, 325] width 262 height 40
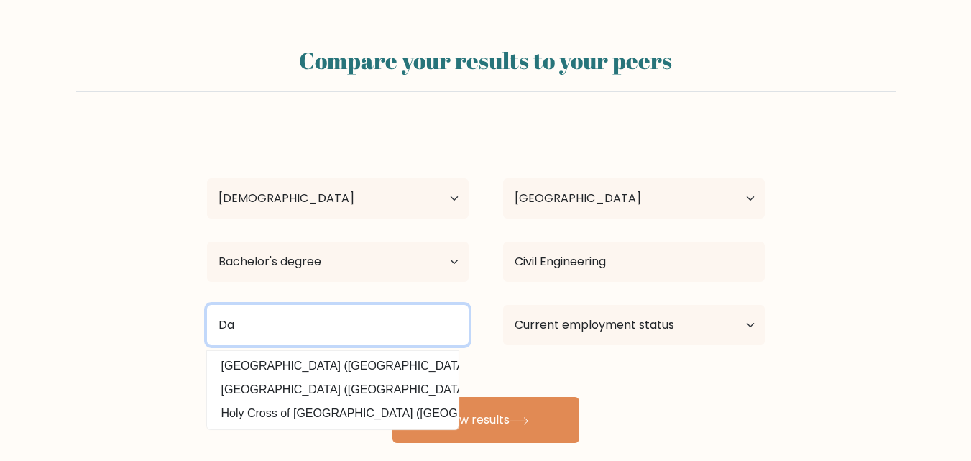
type input "D"
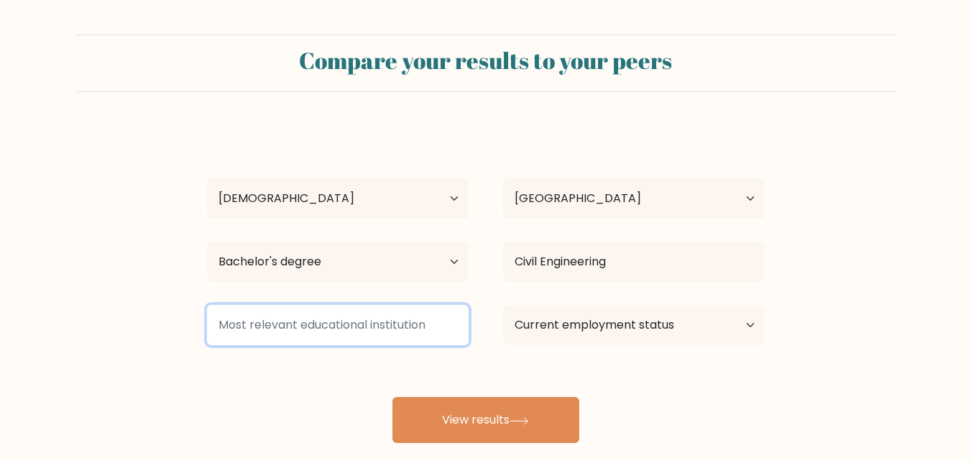
click at [372, 330] on input at bounding box center [338, 325] width 262 height 40
click at [338, 318] on input at bounding box center [338, 325] width 262 height 40
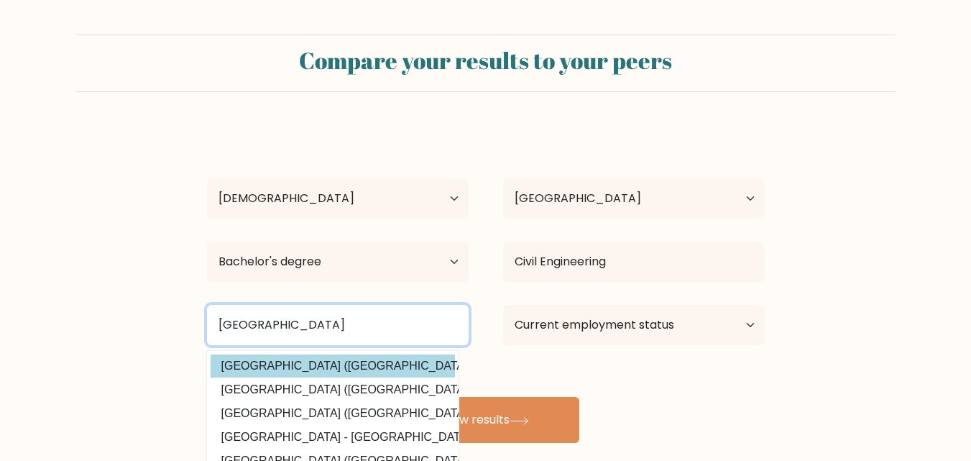
type input "[GEOGRAPHIC_DATA]"
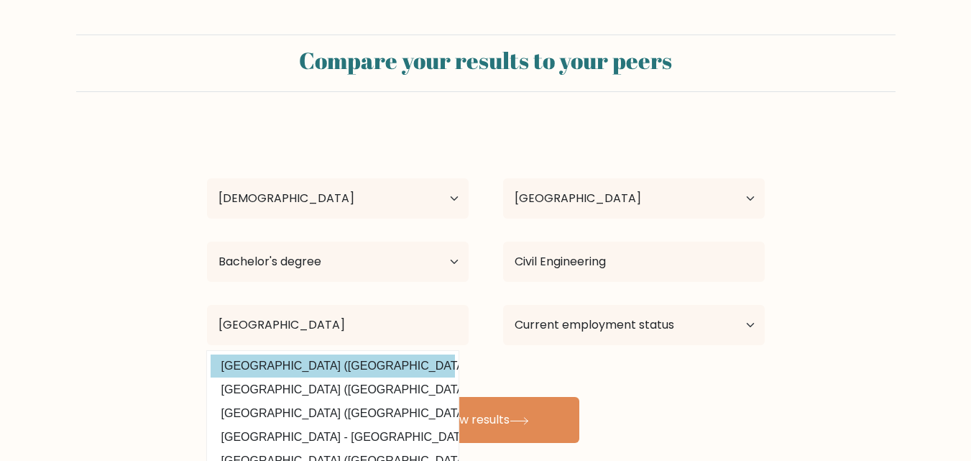
click at [376, 365] on option "University of Mindanao (Philippines)" at bounding box center [333, 365] width 244 height 23
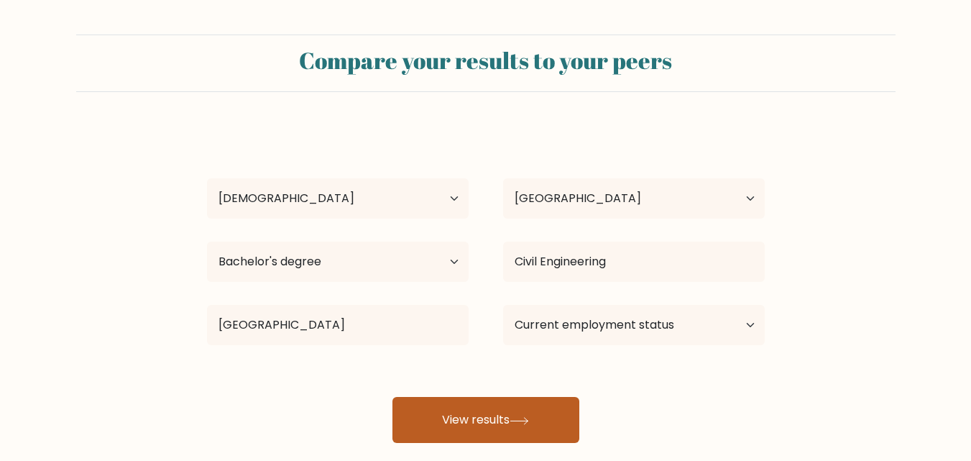
click at [466, 415] on button "View results" at bounding box center [485, 420] width 187 height 46
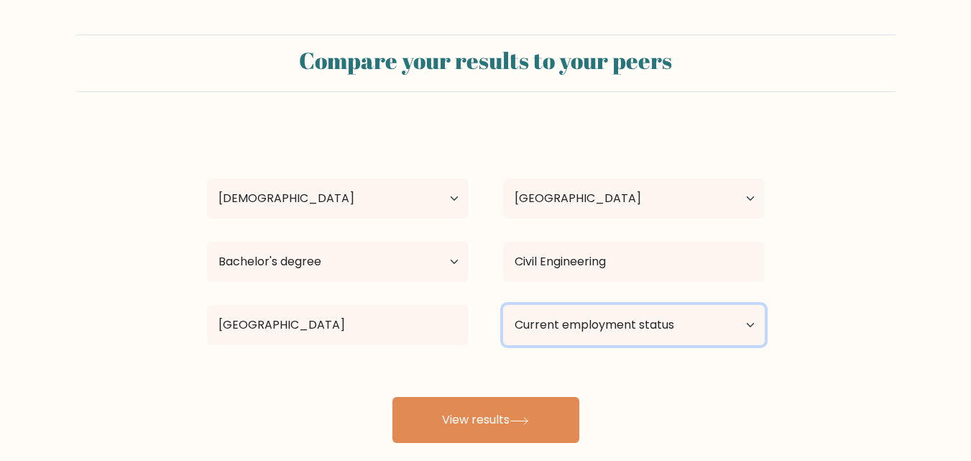
click at [604, 326] on select "Current employment status Employed Student Retired Other / prefer not to answer" at bounding box center [634, 325] width 262 height 40
click at [566, 337] on select "Current employment status Employed Student Retired Other / prefer not to answer" at bounding box center [634, 325] width 262 height 40
click at [503, 305] on select "Current employment status Employed Student Retired Other / prefer not to answer" at bounding box center [634, 325] width 262 height 40
click at [571, 331] on select "Current employment status Employed Student Retired Other / prefer not to answer" at bounding box center [634, 325] width 262 height 40
select select "student"
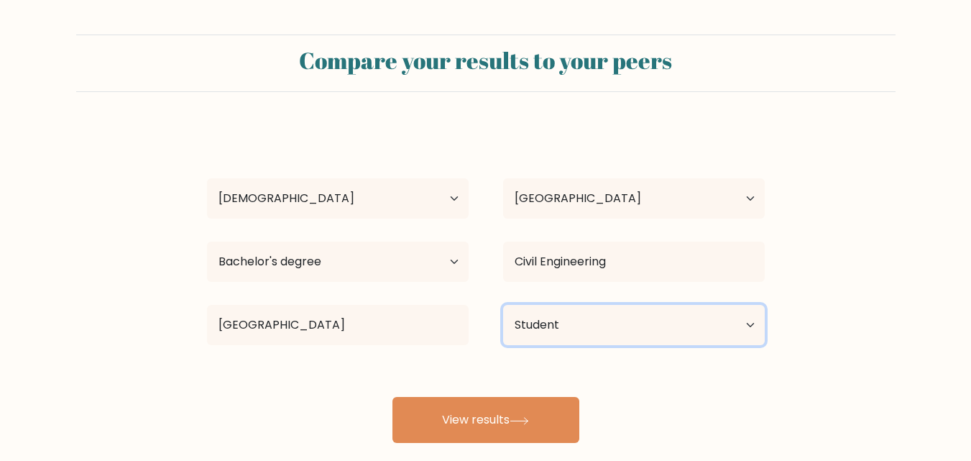
click at [503, 305] on select "Current employment status Employed Student Retired Other / prefer not to answer" at bounding box center [634, 325] width 262 height 40
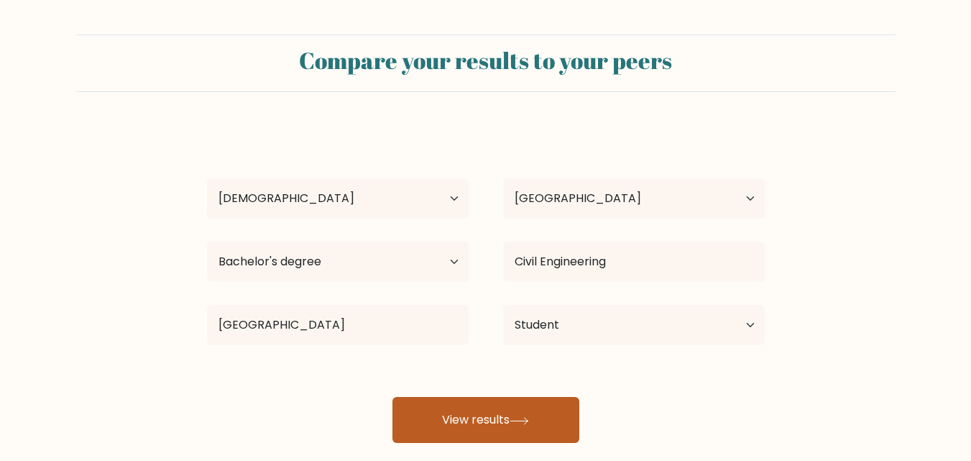
click at [503, 429] on button "View results" at bounding box center [485, 420] width 187 height 46
